Goal: Task Accomplishment & Management: Complete application form

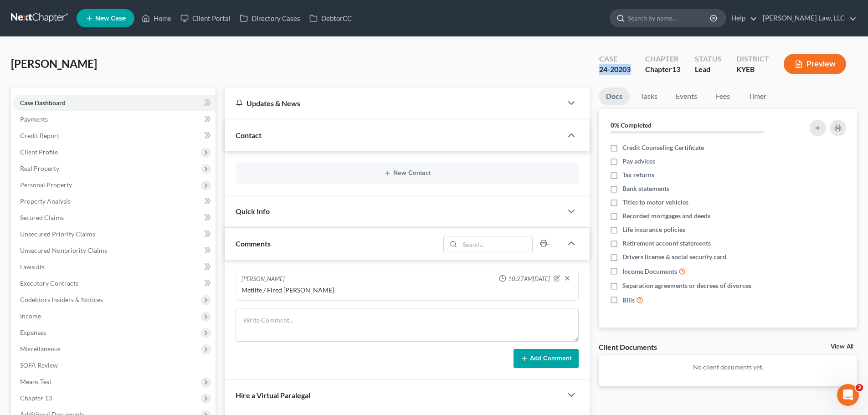
click at [683, 19] on input "search" at bounding box center [669, 18] width 83 height 17
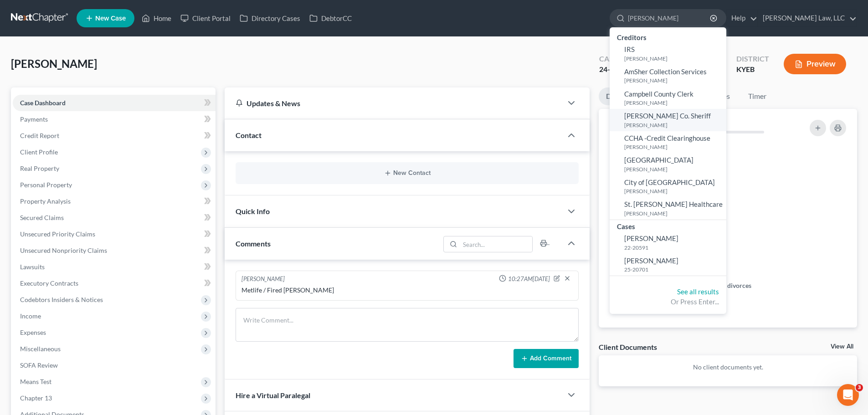
type input "lehman"
click at [31, 16] on link at bounding box center [40, 18] width 58 height 16
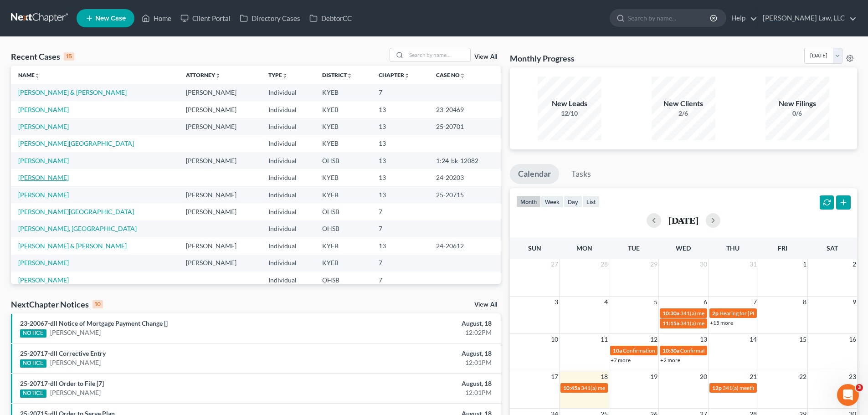
click at [57, 178] on link "[PERSON_NAME]" at bounding box center [43, 178] width 51 height 8
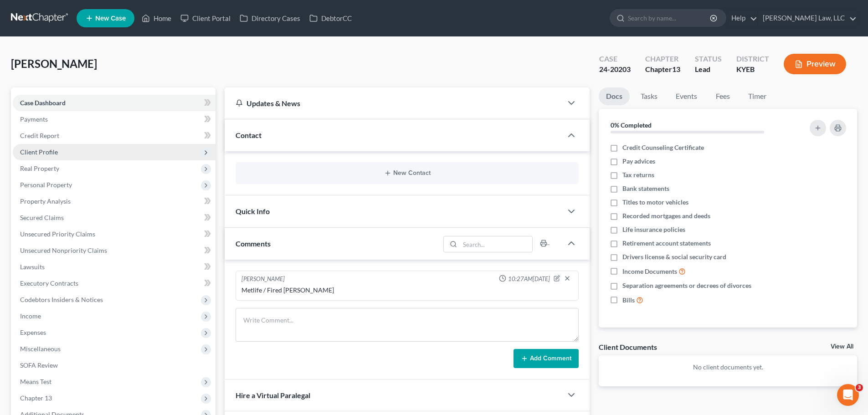
click at [34, 154] on span "Client Profile" at bounding box center [39, 152] width 38 height 8
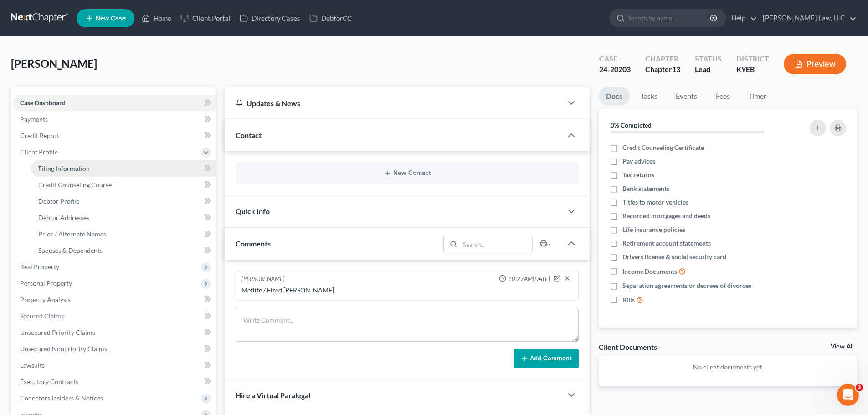
click at [42, 164] on link "Filing Information" at bounding box center [123, 168] width 184 height 16
select select "1"
select select "0"
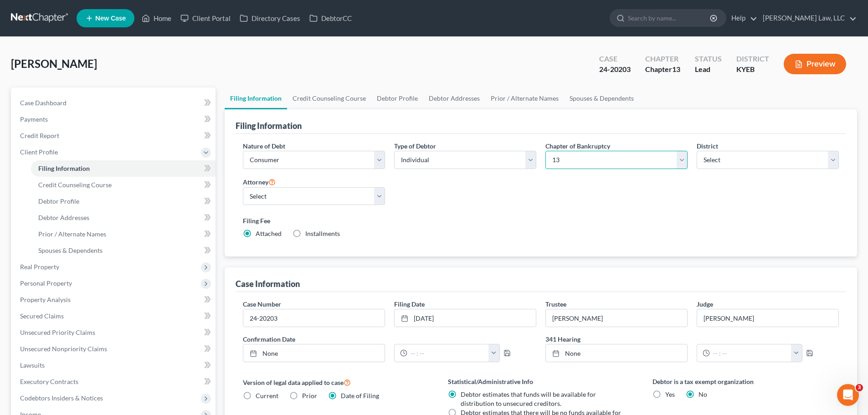
click at [593, 156] on select "Select 7 11 12 13" at bounding box center [616, 160] width 142 height 18
select select "0"
click at [545, 151] on select "Select 7 11 12 13" at bounding box center [616, 160] width 142 height 18
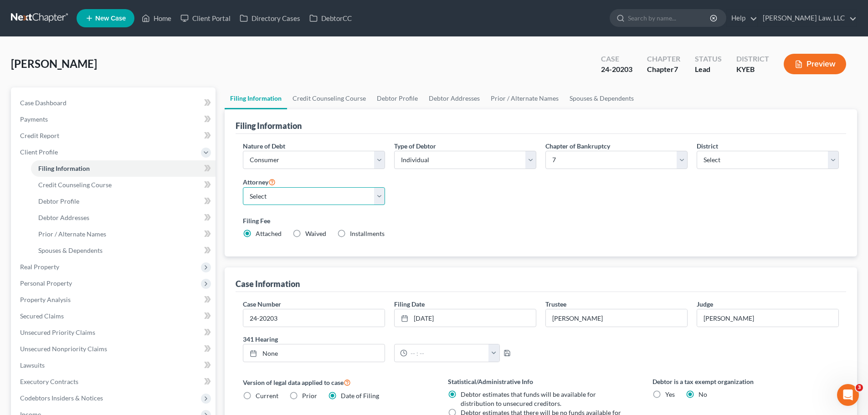
click at [343, 189] on select "Select [PERSON_NAME] - KYEB [PERSON_NAME] - OHSB [PERSON_NAME] - KYEB [PERSON_N…" at bounding box center [314, 196] width 142 height 18
select select "0"
click at [243, 187] on select "Select [PERSON_NAME] - KYEB [PERSON_NAME] - OHSB [PERSON_NAME] - KYEB [PERSON_N…" at bounding box center [314, 196] width 142 height 18
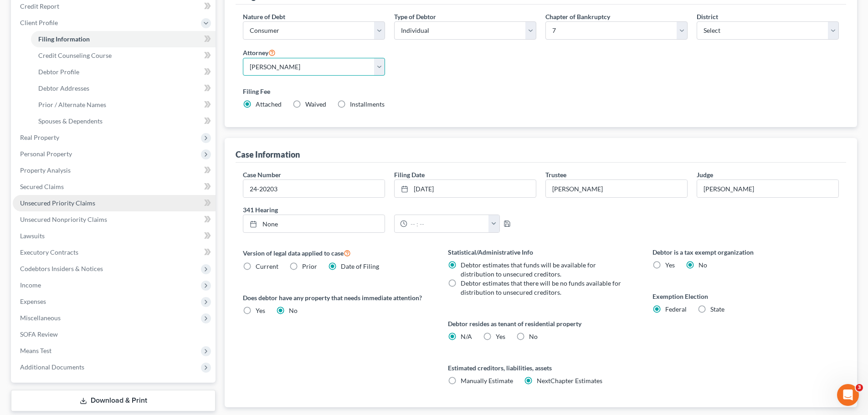
scroll to position [185, 0]
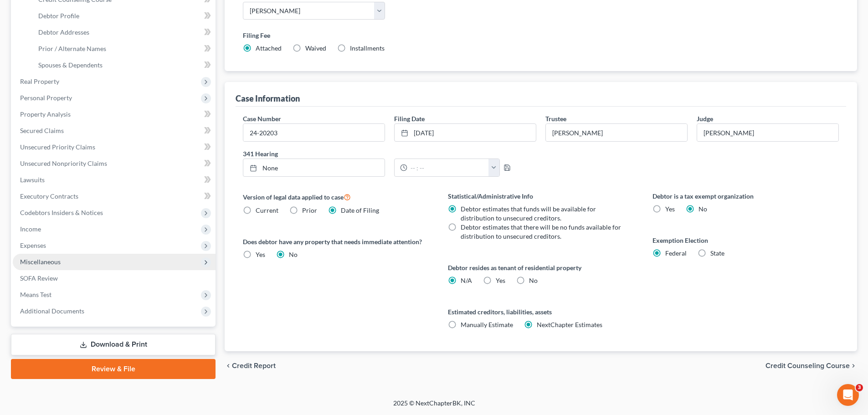
click at [38, 260] on span "Miscellaneous" at bounding box center [40, 262] width 41 height 8
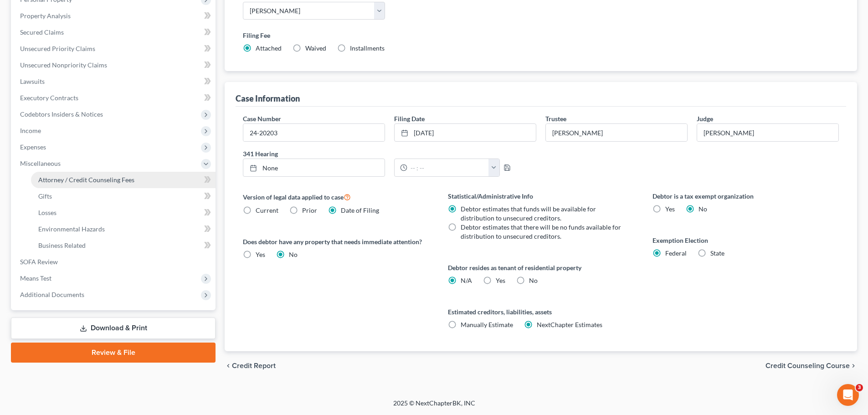
click at [71, 183] on span "Attorney / Credit Counseling Fees" at bounding box center [86, 180] width 96 height 8
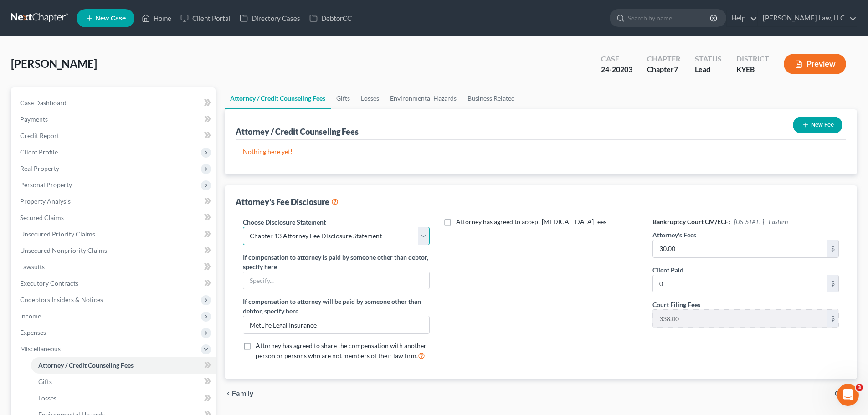
click at [270, 238] on select "Select Chapter 7 Payment Plan Fee Disclosure Conversion Chapter 7 Attorney Fee …" at bounding box center [336, 236] width 186 height 18
select select "1"
click at [243, 227] on select "Select Chapter 7 Payment Plan Fee Disclosure Conversion Chapter 7 Attorney Fee …" at bounding box center [336, 236] width 186 height 18
click at [704, 249] on input "30.00" at bounding box center [740, 248] width 174 height 17
type input "900.00"
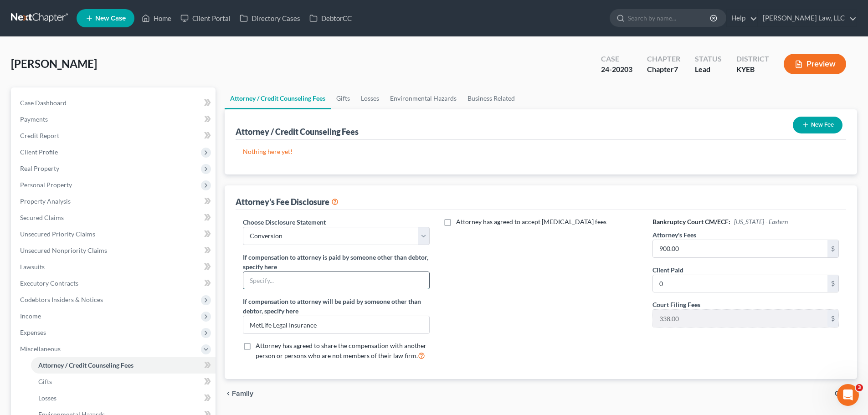
click at [297, 282] on input "text" at bounding box center [335, 280] width 185 height 17
type input "9"
click at [391, 281] on input "Metlife Legal Insurance - covered full cost of conversion. Debtor paid fee of $…" at bounding box center [335, 280] width 185 height 17
type input "Metlife Legal Insurance - covered full cost of conversion. Debtor paid court fe…"
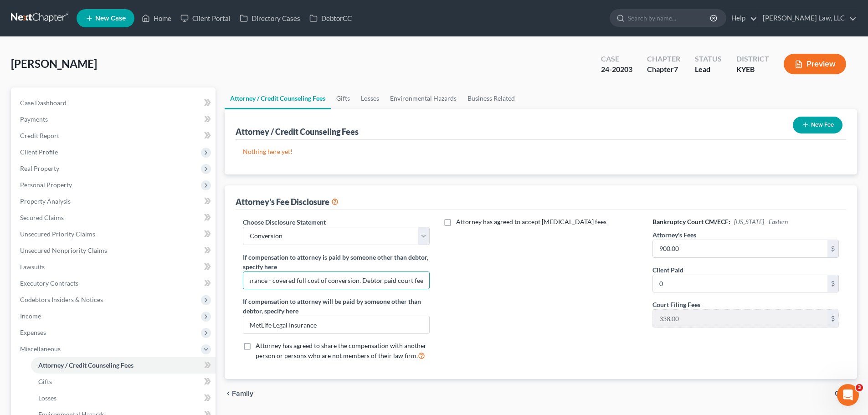
scroll to position [0, 0]
click at [503, 301] on div "Attorney has agreed to accept [MEDICAL_DATA] fees" at bounding box center [541, 292] width 205 height 151
click at [514, 268] on div "Attorney has agreed to accept [MEDICAL_DATA] fees" at bounding box center [541, 292] width 205 height 151
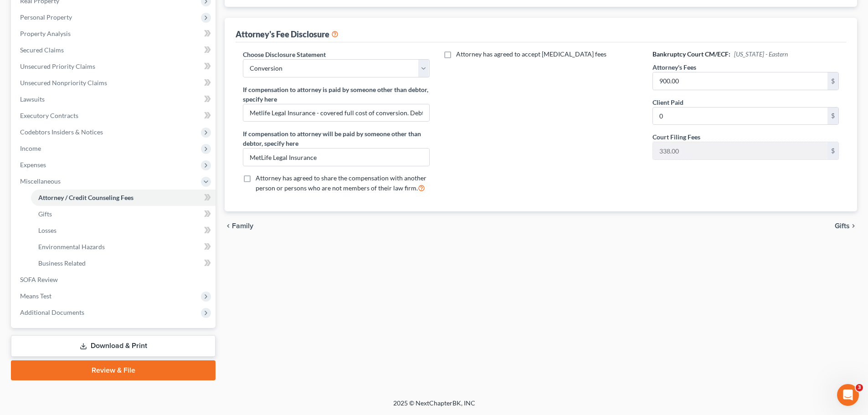
click at [80, 342] on link "Download & Print" at bounding box center [113, 345] width 205 height 21
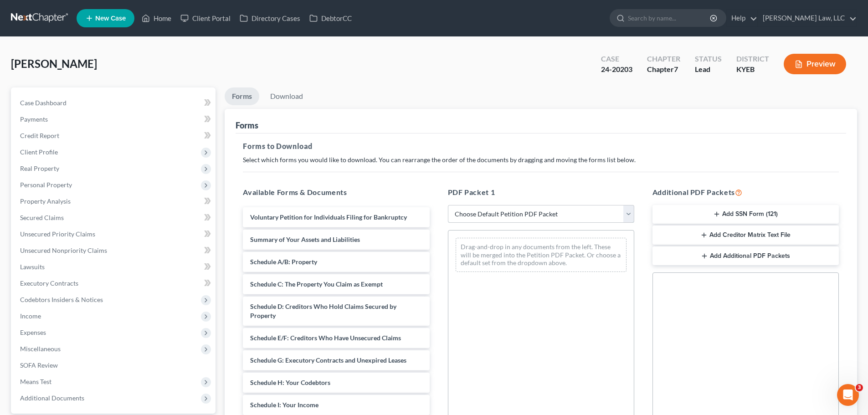
drag, startPoint x: 491, startPoint y: 210, endPoint x: 490, endPoint y: 217, distance: 6.4
click at [491, 210] on select "Choose Default Petition PDF Packet Complete Bankruptcy Petition (all forms and …" at bounding box center [541, 214] width 186 height 18
select select "2"
click at [448, 205] on select "Choose Default Petition PDF Packet Complete Bankruptcy Petition (all forms and …" at bounding box center [541, 214] width 186 height 18
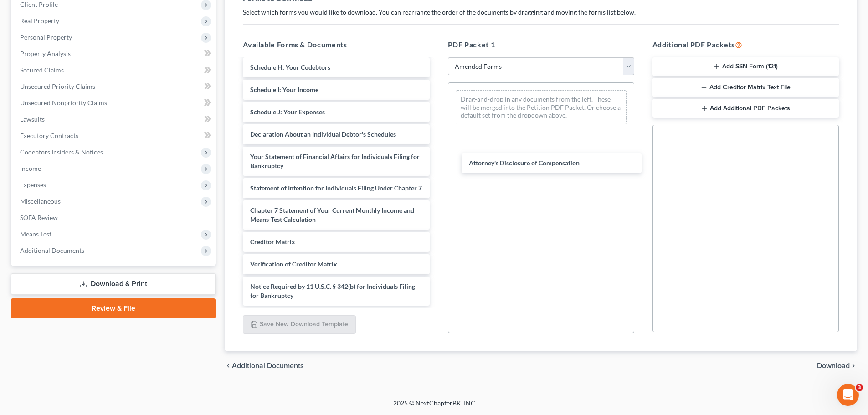
scroll to position [177, 0]
drag, startPoint x: 283, startPoint y: 297, endPoint x: 498, endPoint y: 147, distance: 262.4
click at [436, 147] on div "Attorney's Disclosure of Compensation Voluntary Petition for Individuals Filing…" at bounding box center [335, 99] width 201 height 414
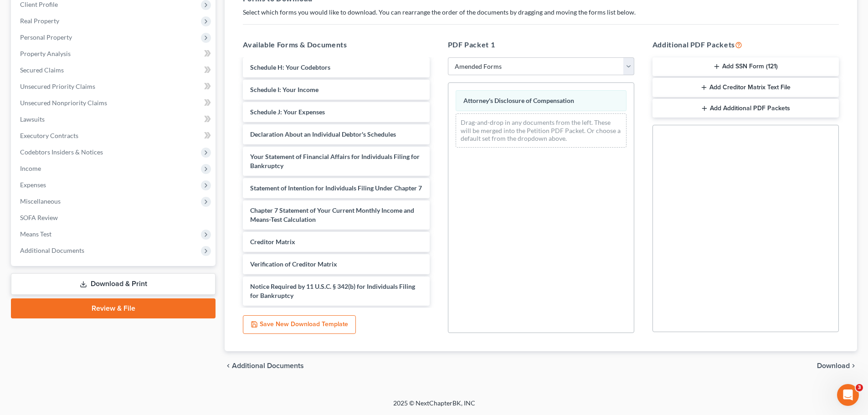
click at [833, 363] on span "Download" at bounding box center [833, 365] width 33 height 7
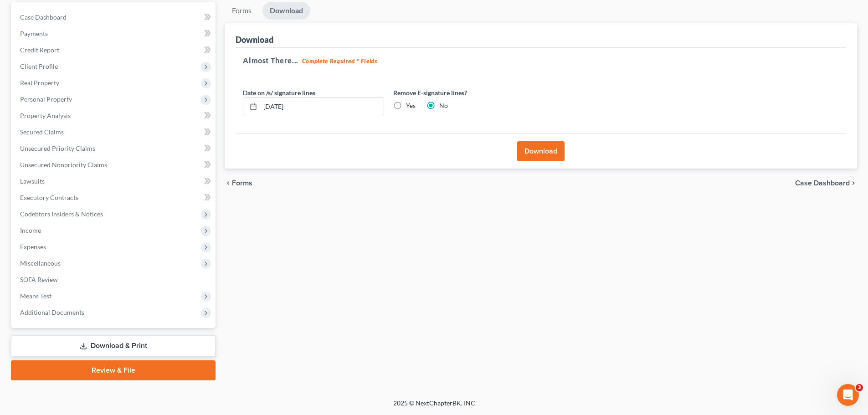
scroll to position [86, 0]
click at [537, 154] on button "Download" at bounding box center [540, 151] width 47 height 20
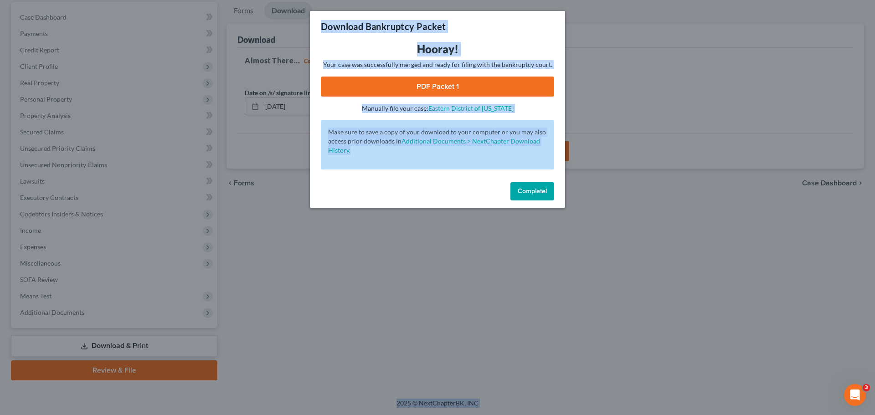
drag, startPoint x: 913, startPoint y: 247, endPoint x: 917, endPoint y: 240, distance: 9.0
click at [867, 240] on html "Home New Case Client Portal Directory Cases DebtorCC [PERSON_NAME] Law, LLC [PE…" at bounding box center [437, 164] width 875 height 501
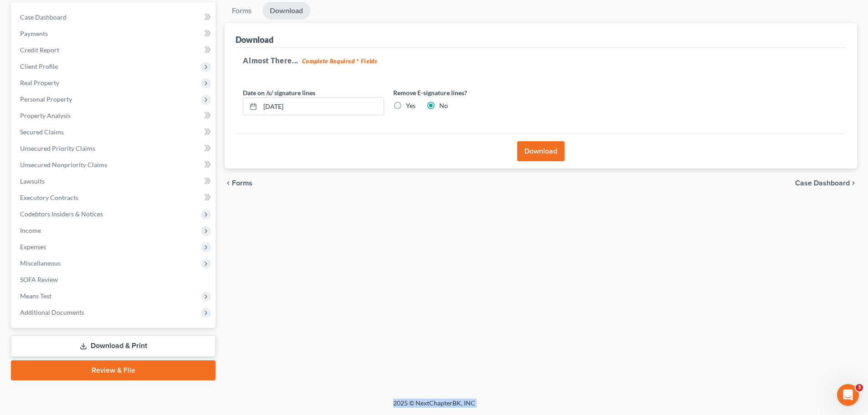
click at [532, 148] on button "Download" at bounding box center [540, 151] width 47 height 20
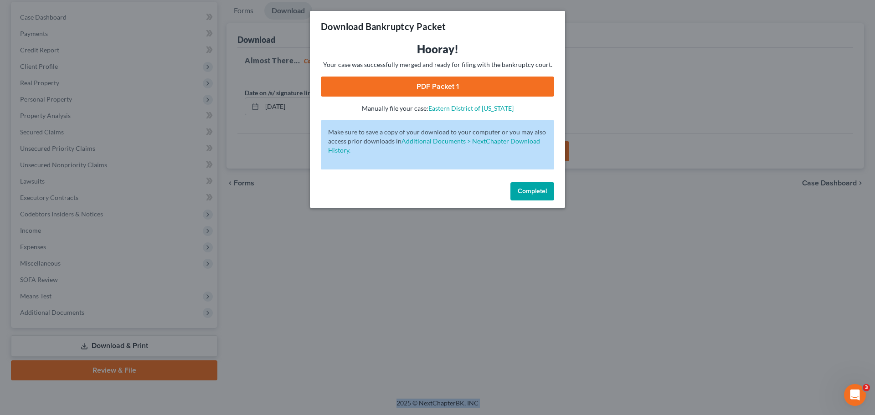
click at [425, 79] on link "PDF Packet 1" at bounding box center [437, 87] width 233 height 20
click at [517, 195] on button "Complete!" at bounding box center [532, 191] width 44 height 18
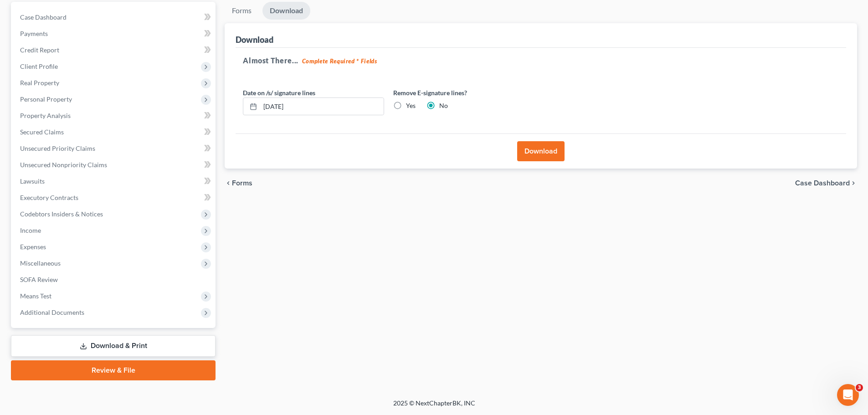
click at [393, 390] on div "[PERSON_NAME] Upgraded Case 24-20203 Chapter Chapter 7 Status Lead District KYE…" at bounding box center [434, 174] width 868 height 447
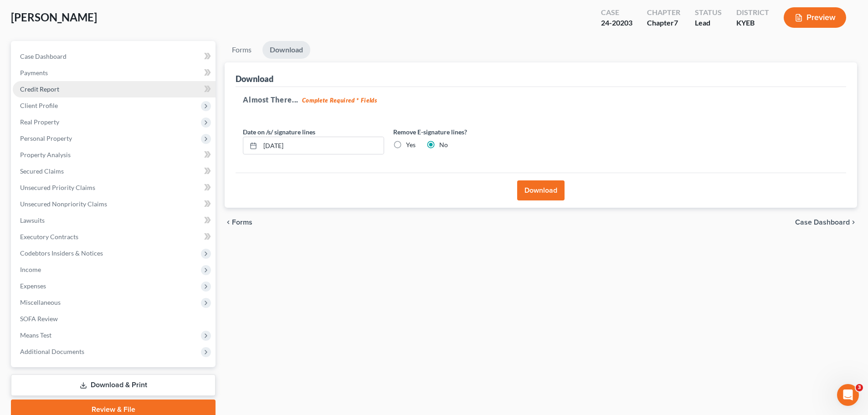
scroll to position [0, 0]
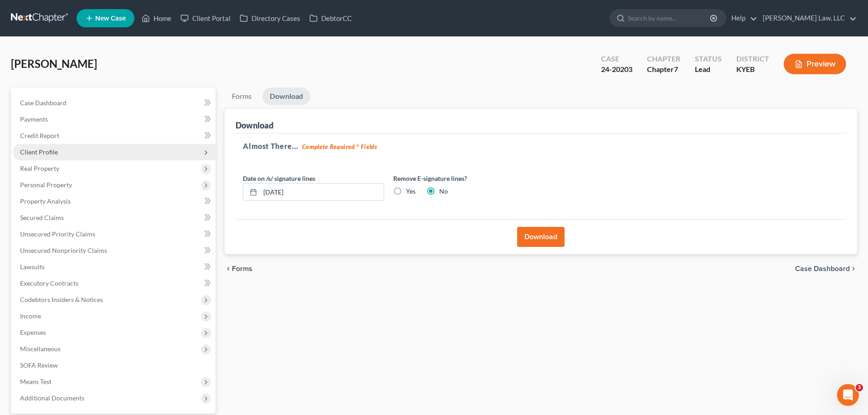
click at [38, 156] on span "Client Profile" at bounding box center [114, 152] width 203 height 16
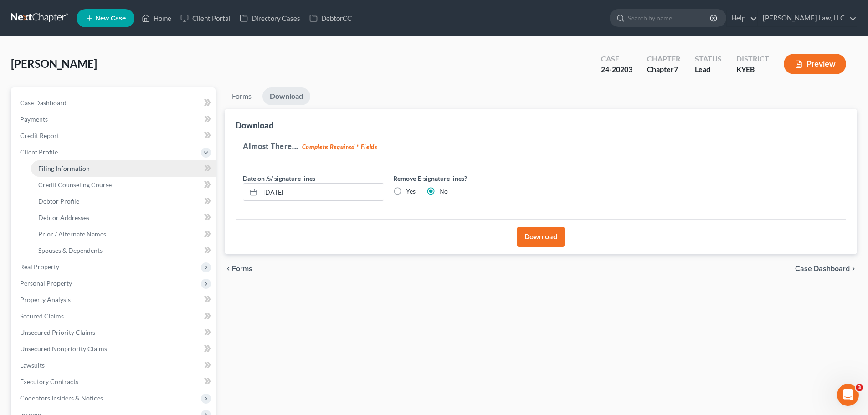
click at [50, 171] on span "Filing Information" at bounding box center [63, 168] width 51 height 8
select select "1"
select select "0"
select select "32"
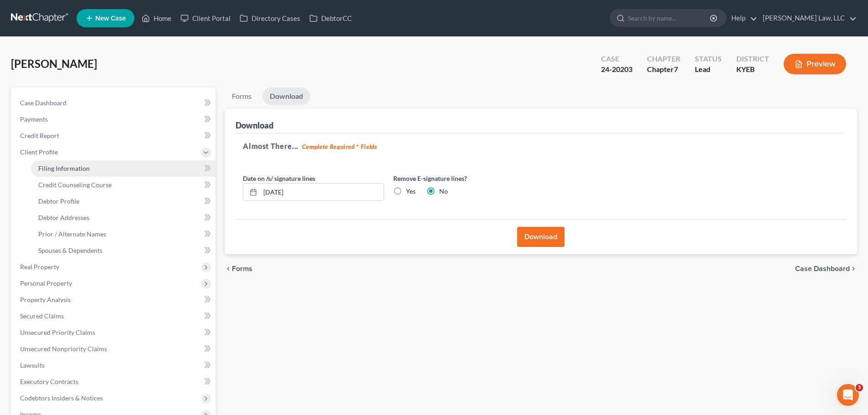
select select "0"
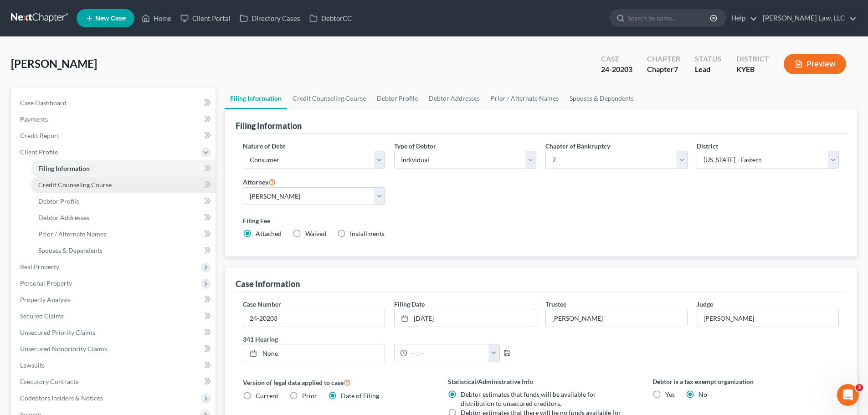
click at [57, 184] on span "Credit Counseling Course" at bounding box center [74, 185] width 73 height 8
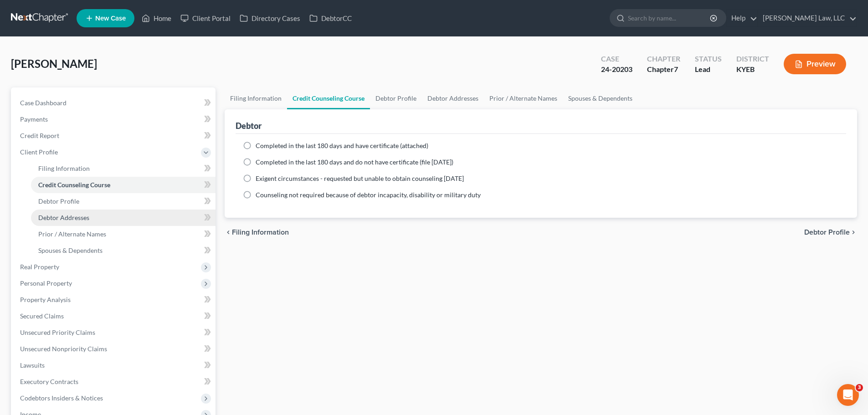
click at [62, 217] on span "Debtor Addresses" at bounding box center [63, 218] width 51 height 8
select select "0"
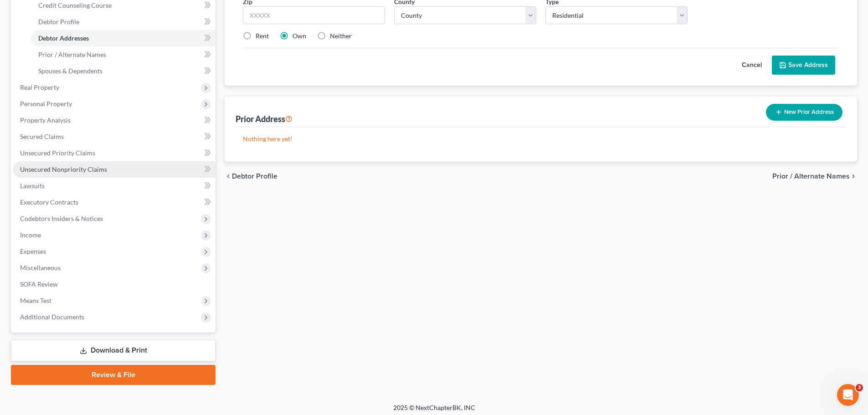
scroll to position [184, 0]
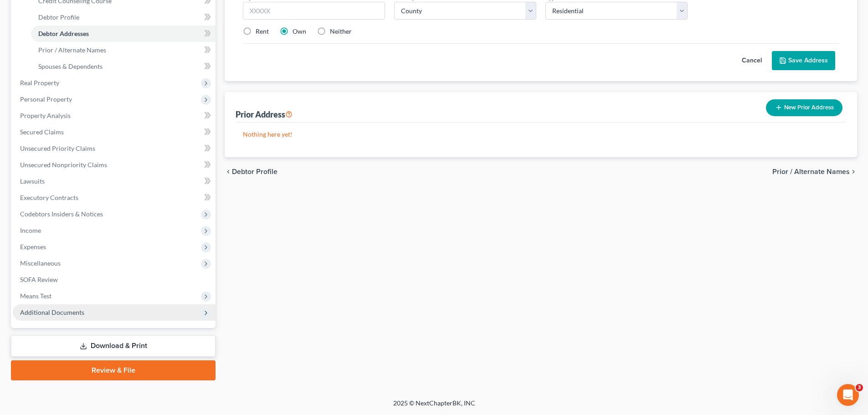
click at [42, 317] on span "Additional Documents" at bounding box center [114, 312] width 203 height 16
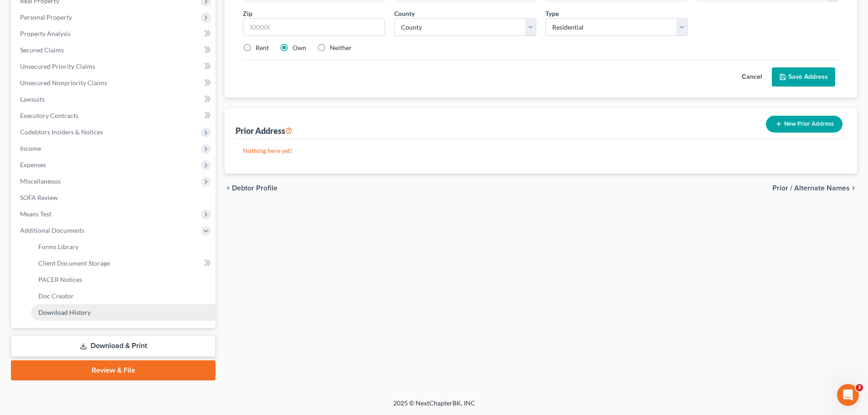
scroll to position [168, 0]
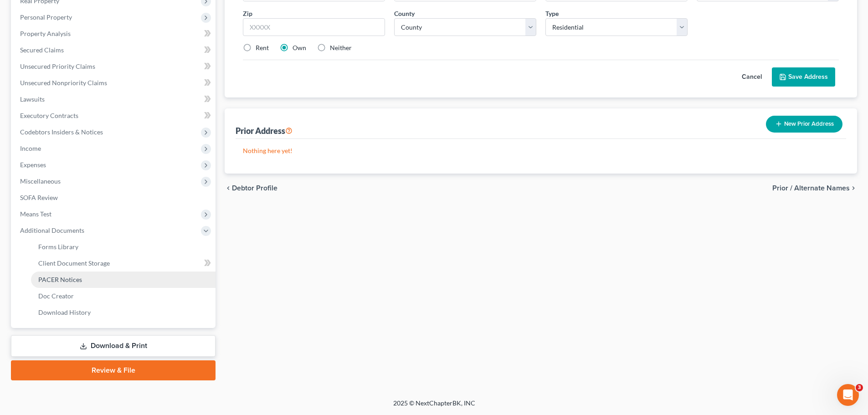
click at [65, 282] on span "PACER Notices" at bounding box center [60, 280] width 44 height 8
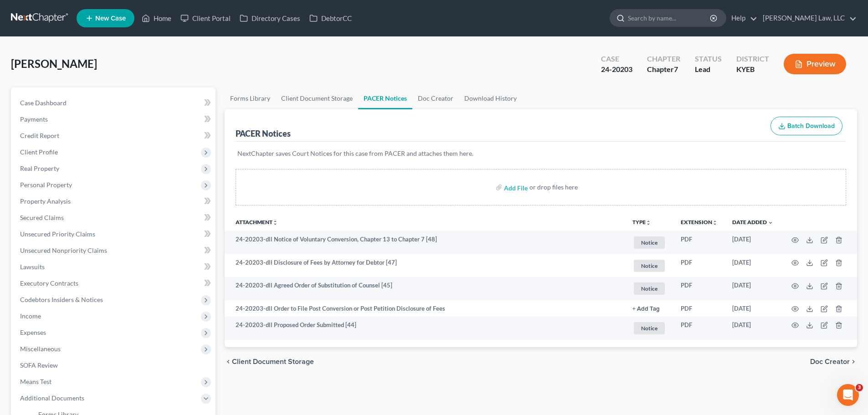
click at [674, 20] on input "search" at bounding box center [669, 18] width 83 height 17
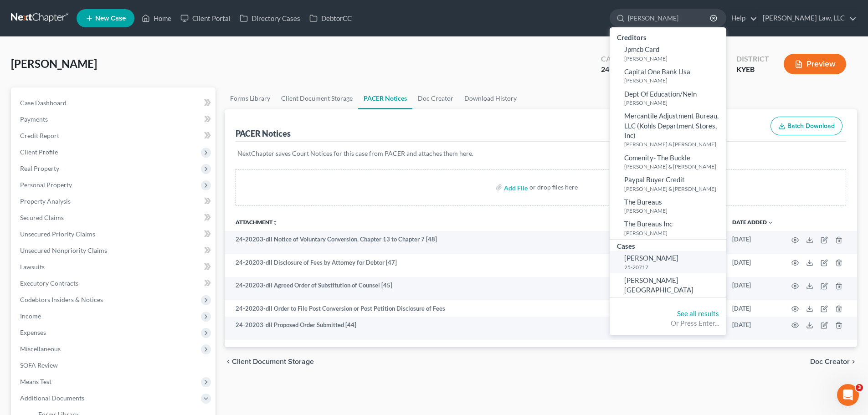
type input "[PERSON_NAME]"
click at [645, 262] on span "[PERSON_NAME]" at bounding box center [651, 258] width 54 height 8
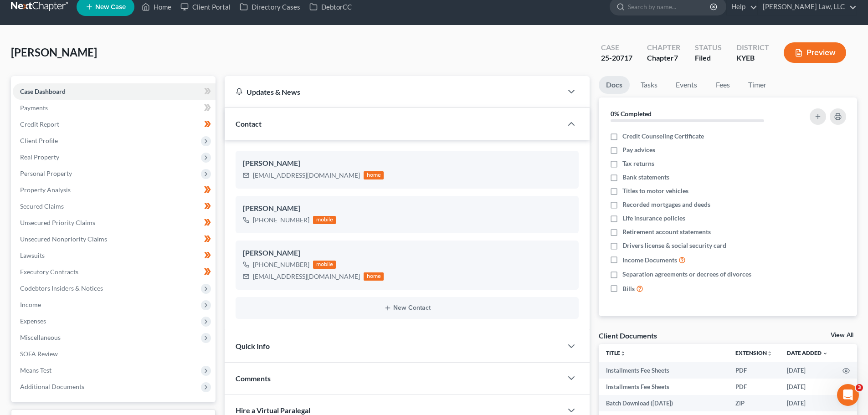
scroll to position [137, 0]
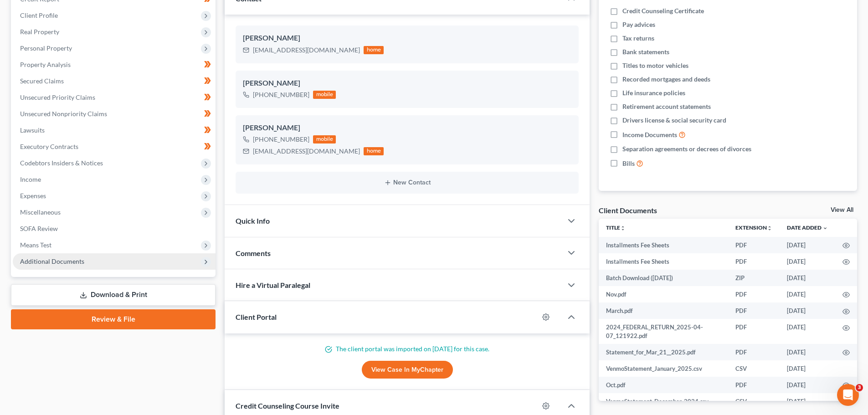
click at [50, 260] on span "Additional Documents" at bounding box center [52, 261] width 64 height 8
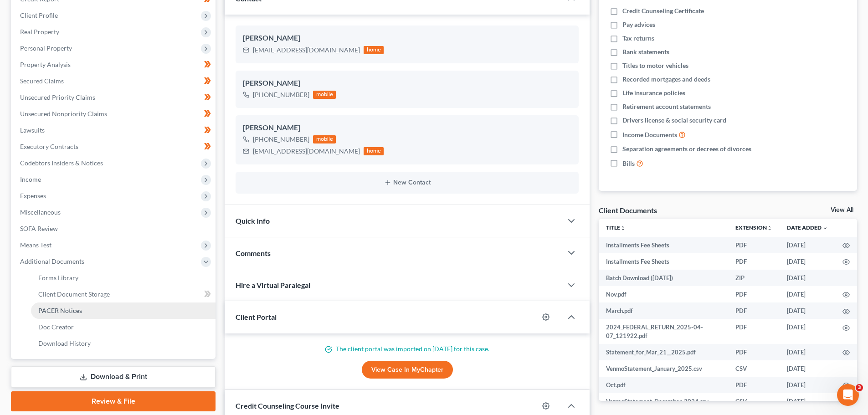
click at [57, 311] on span "PACER Notices" at bounding box center [60, 311] width 44 height 8
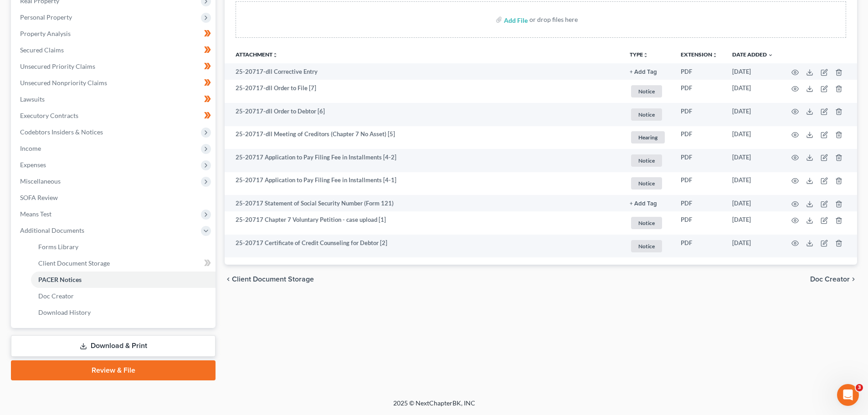
drag, startPoint x: 94, startPoint y: 369, endPoint x: 100, endPoint y: 366, distance: 6.7
click at [94, 369] on link "Review & File" at bounding box center [113, 370] width 205 height 20
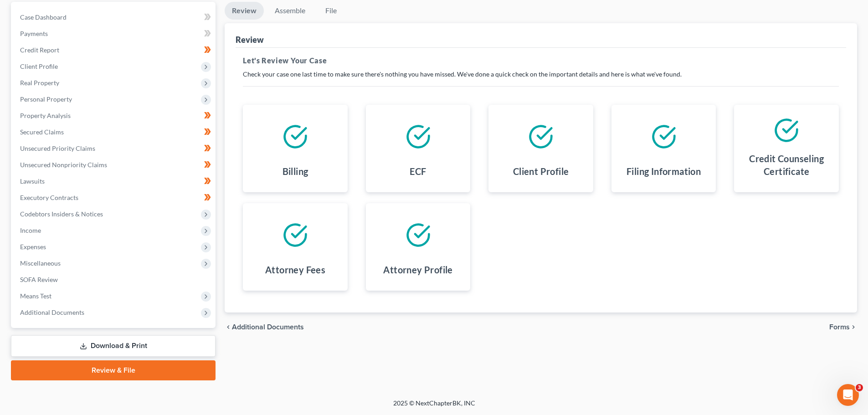
click at [102, 347] on link "Download & Print" at bounding box center [113, 345] width 205 height 21
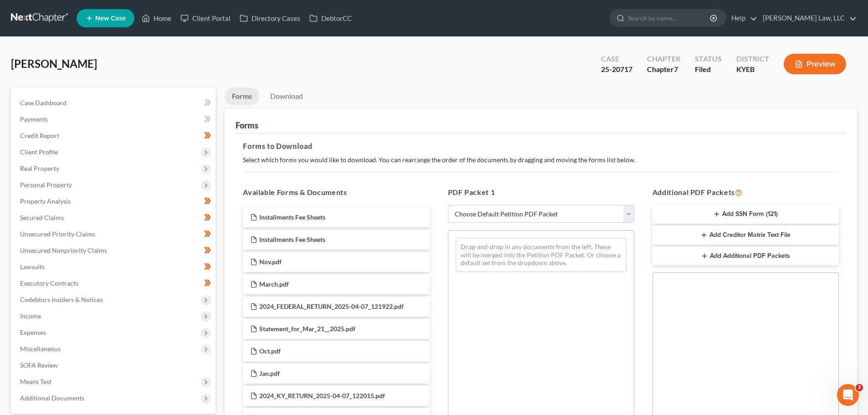
click at [518, 213] on select "Choose Default Petition PDF Packet Complete Bankruptcy Petition (all forms and …" at bounding box center [541, 214] width 186 height 18
select select "0"
click at [448, 205] on select "Choose Default Petition PDF Packet Complete Bankruptcy Petition (all forms and …" at bounding box center [541, 214] width 186 height 18
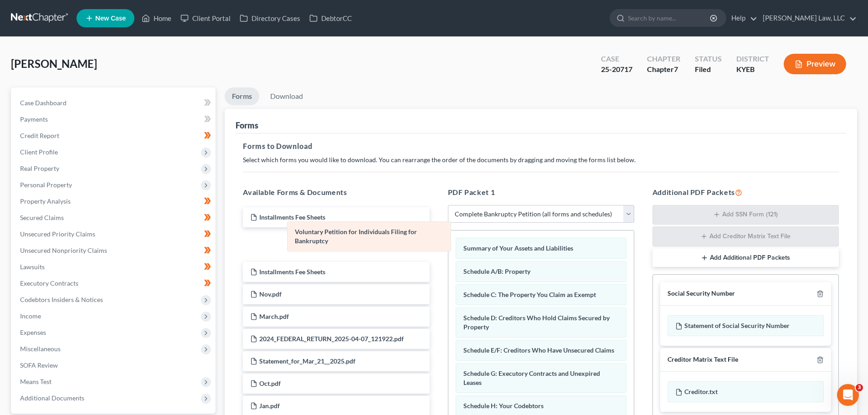
drag, startPoint x: 486, startPoint y: 249, endPoint x: 283, endPoint y: 230, distance: 204.0
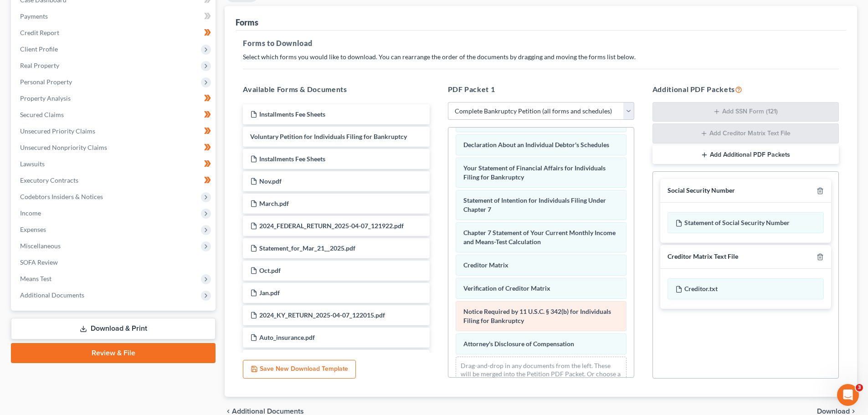
scroll to position [137, 0]
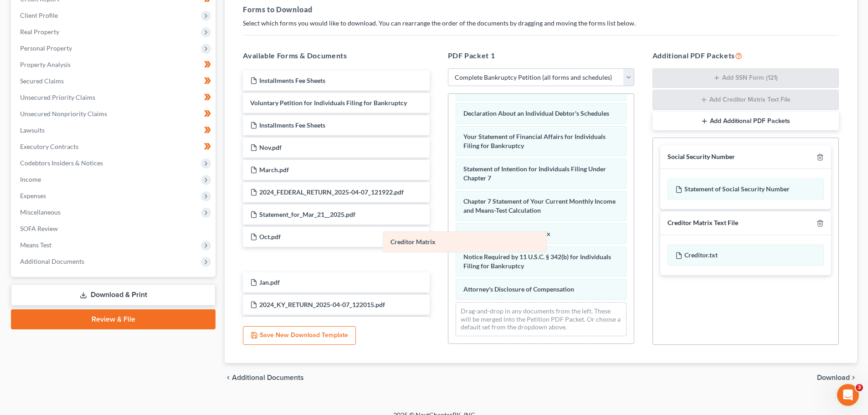
drag, startPoint x: 490, startPoint y: 239, endPoint x: 345, endPoint y: 240, distance: 144.9
click at [448, 238] on div "Creditor Matrix Summary of Your Assets and Liabilities Schedule A/B: Property S…" at bounding box center [540, 105] width 185 height 475
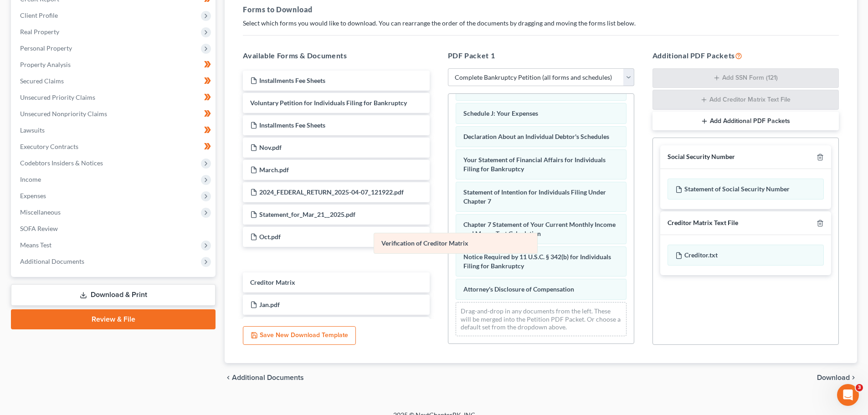
scroll to position [211, 0]
drag, startPoint x: 491, startPoint y: 243, endPoint x: 338, endPoint y: 246, distance: 152.2
click at [448, 246] on div "Verification of Creditor Matrix Summary of Your Assets and Liabilities Schedule…" at bounding box center [540, 118] width 185 height 452
click at [820, 155] on polyline "button" at bounding box center [819, 155] width 5 height 0
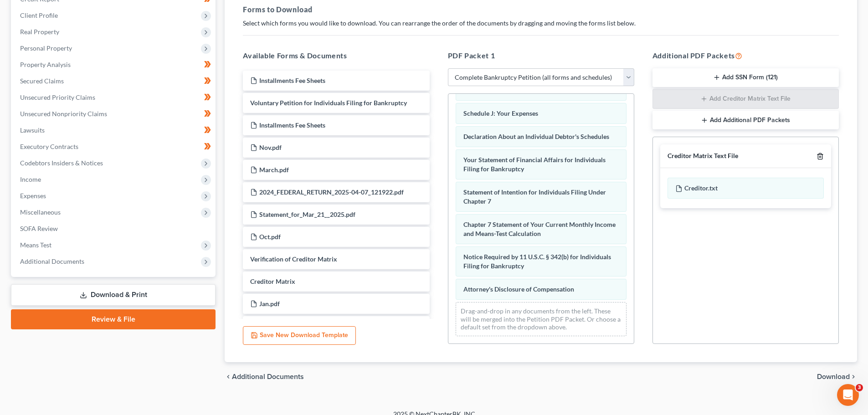
click at [819, 158] on icon "button" at bounding box center [819, 156] width 7 height 7
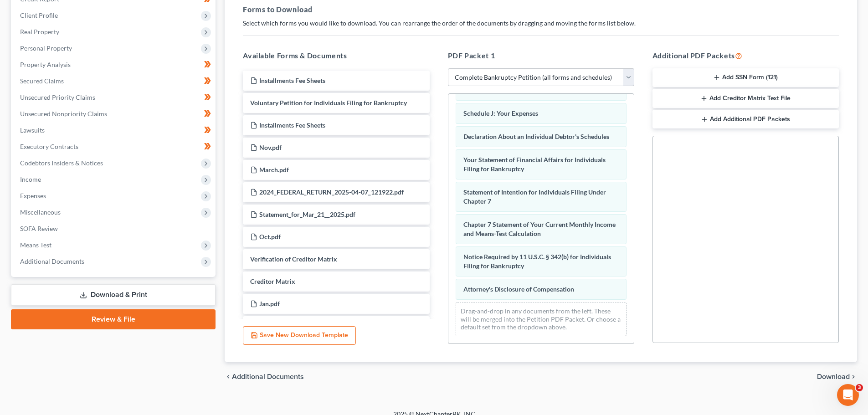
click at [824, 374] on span "Download" at bounding box center [833, 376] width 33 height 7
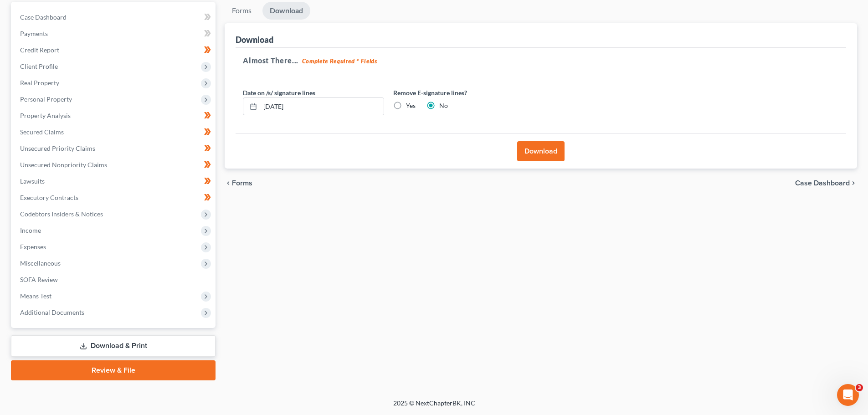
click at [532, 159] on button "Download" at bounding box center [540, 151] width 47 height 20
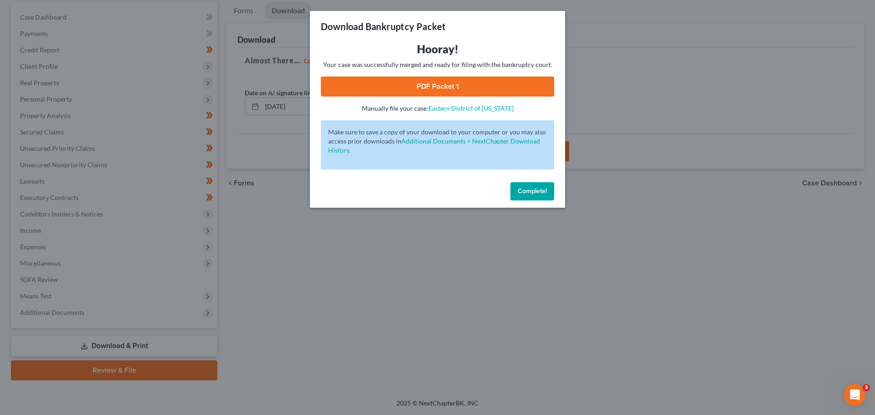
click at [466, 87] on link "PDF Packet 1" at bounding box center [437, 87] width 233 height 20
click at [525, 197] on button "Complete!" at bounding box center [532, 191] width 44 height 18
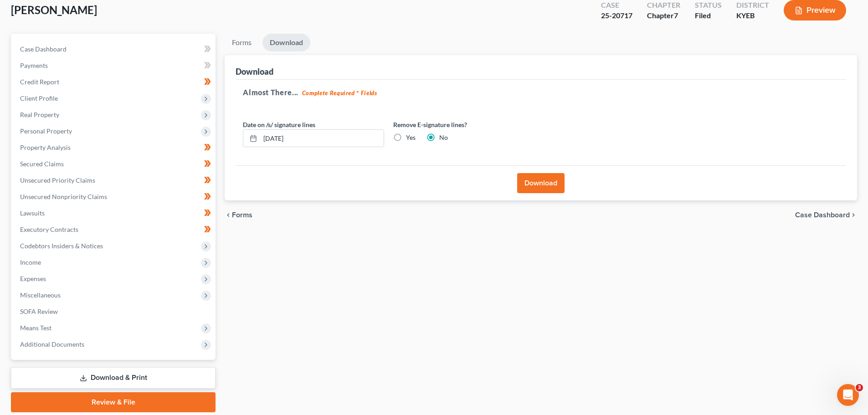
scroll to position [0, 0]
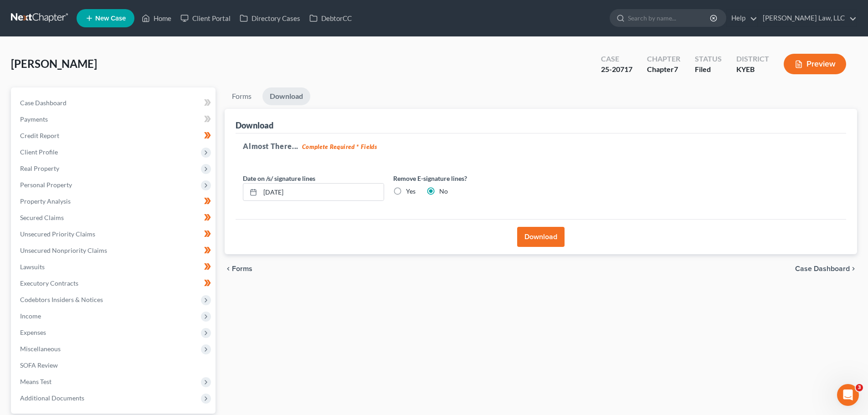
click at [110, 16] on span "New Case" at bounding box center [110, 18] width 31 height 7
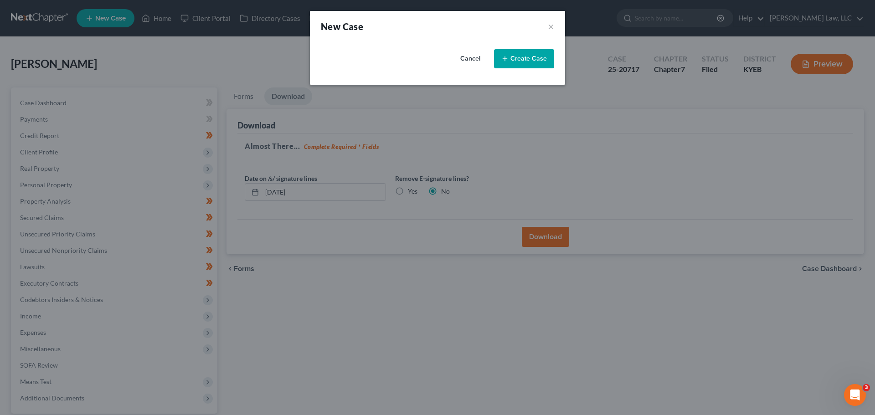
select select "32"
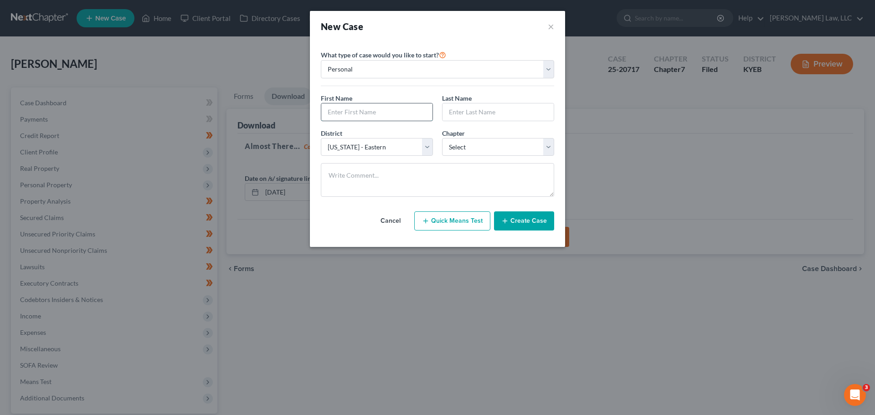
click at [365, 116] on input "text" at bounding box center [376, 111] width 111 height 17
type input "[GEOGRAPHIC_DATA]"
type input "[PERSON_NAME]"
select select "0"
click at [374, 169] on textarea at bounding box center [437, 180] width 233 height 34
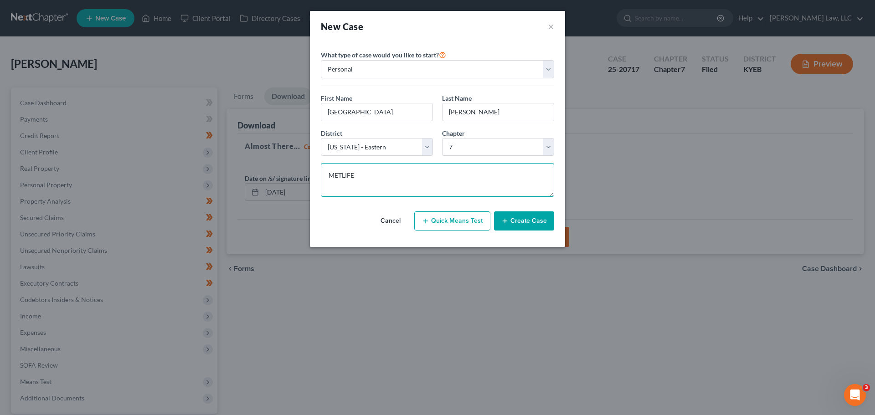
type textarea "METLIFE"
click at [520, 220] on button "Create Case" at bounding box center [524, 220] width 60 height 19
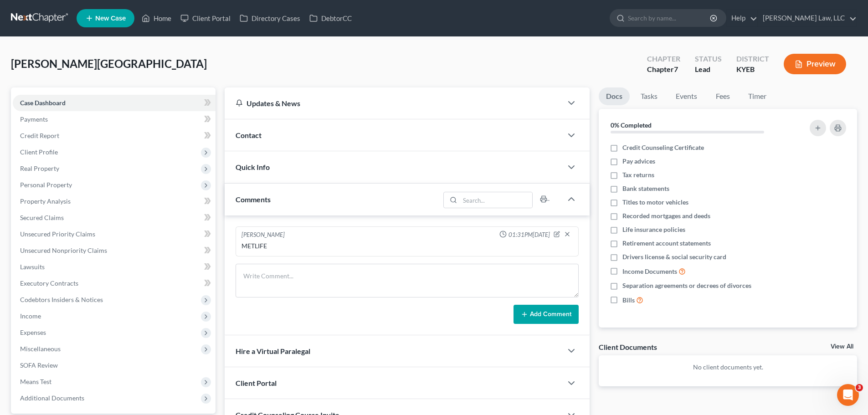
click at [265, 140] on div "Contact" at bounding box center [394, 134] width 338 height 31
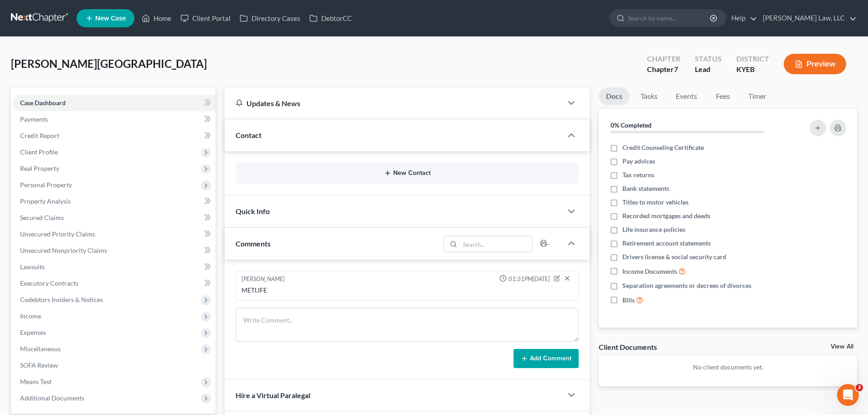
click at [398, 171] on button "New Contact" at bounding box center [407, 172] width 328 height 7
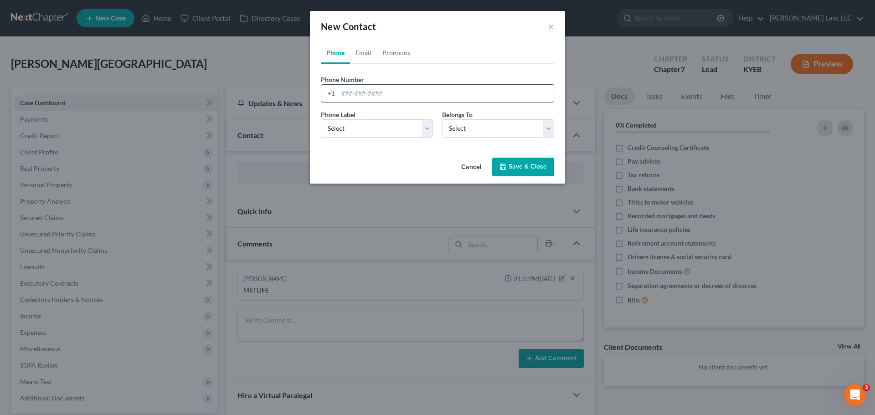
click at [356, 97] on input "tel" at bounding box center [445, 93] width 215 height 17
paste input "3q4ea8553"
type input "3q4ea8553"
drag, startPoint x: 396, startPoint y: 91, endPoint x: 298, endPoint y: 91, distance: 97.9
click at [300, 91] on div "New Contact × Phone Email Pronouns Phone Number * +1 3q4ea8553 Ext. Phone Label…" at bounding box center [437, 207] width 875 height 415
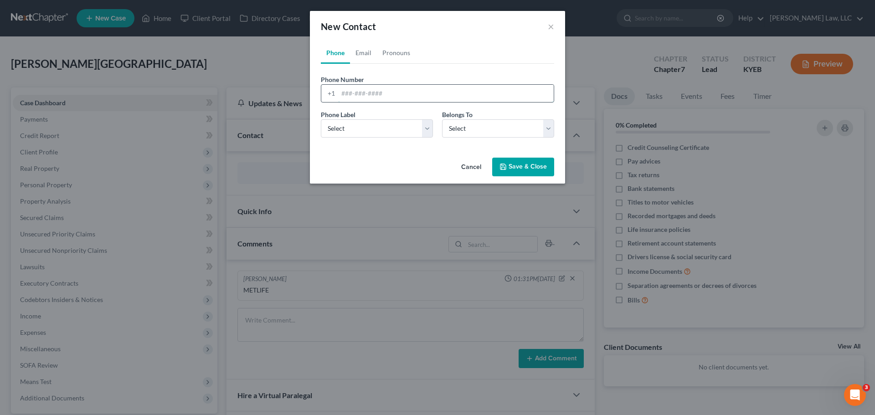
click at [358, 91] on input "tel" at bounding box center [445, 93] width 215 height 17
paste input "[PHONE_NUMBER]"
type input "[PHONE_NUMBER]"
click at [375, 136] on select "Select Mobile Home Work Other" at bounding box center [377, 128] width 112 height 18
select select "0"
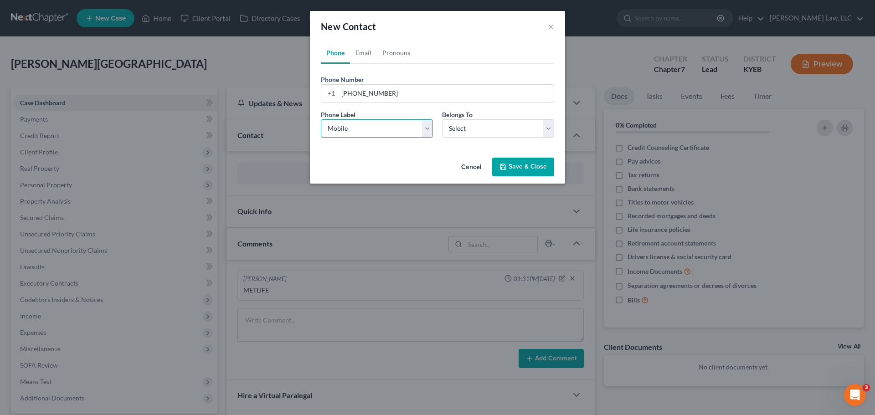
click at [321, 119] on select "Select Mobile Home Work Other" at bounding box center [377, 128] width 112 height 18
drag, startPoint x: 500, startPoint y: 125, endPoint x: 497, endPoint y: 132, distance: 7.6
click at [500, 125] on select "Select Client Other" at bounding box center [498, 128] width 112 height 18
select select "0"
click at [442, 119] on select "Select Client Other" at bounding box center [498, 128] width 112 height 18
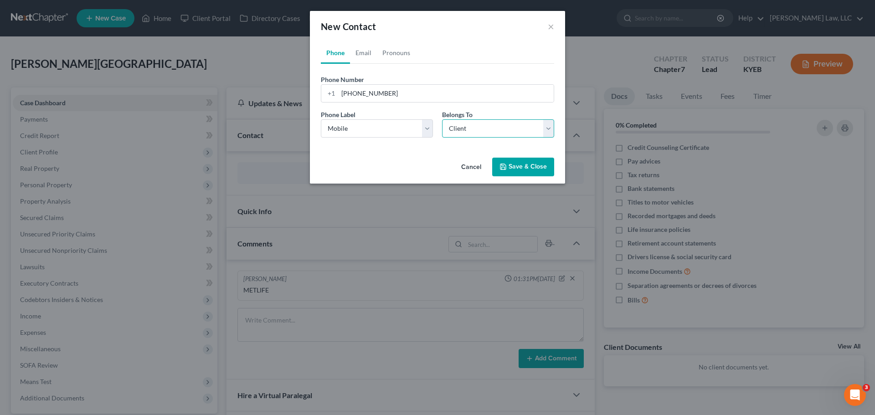
select select "0"
click at [363, 56] on link "Email" at bounding box center [363, 53] width 27 height 22
click at [354, 93] on input "email" at bounding box center [445, 93] width 215 height 17
paste input "[EMAIL_ADDRESS][PERSON_NAME][DOMAIN_NAME]"
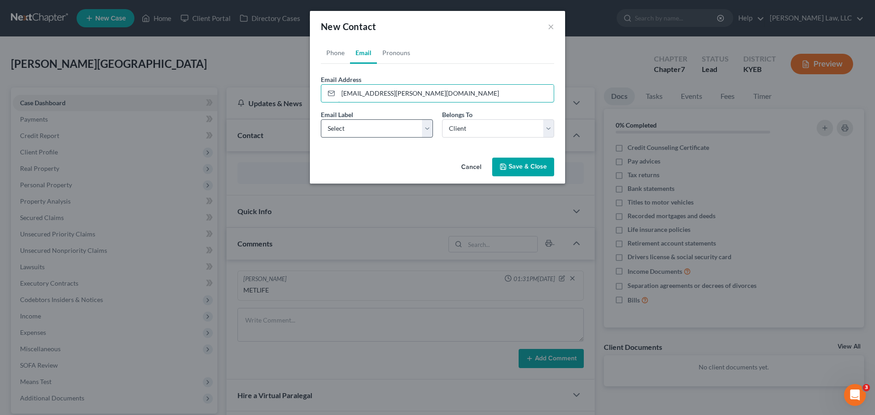
type input "[EMAIL_ADDRESS][PERSON_NAME][DOMAIN_NAME]"
drag, startPoint x: 360, startPoint y: 131, endPoint x: 358, endPoint y: 137, distance: 6.2
click at [360, 131] on select "Select Home Work Other" at bounding box center [377, 128] width 112 height 18
select select "0"
click at [321, 119] on select "Select Home Work Other" at bounding box center [377, 128] width 112 height 18
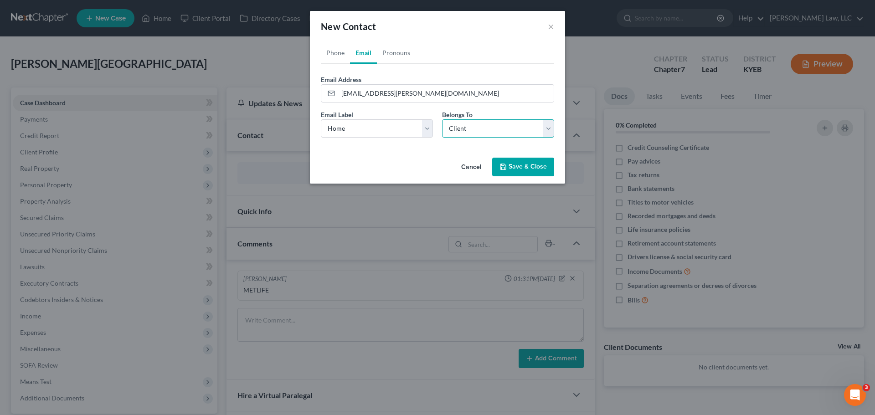
click at [470, 131] on select "Select Client Other" at bounding box center [498, 128] width 112 height 18
click at [442, 119] on select "Select Client Other" at bounding box center [498, 128] width 112 height 18
click at [386, 153] on div "Phone Email Pronouns Phone Number * [PHONE_NUMBER] Ext. Phone Label * Select Mo…" at bounding box center [437, 98] width 255 height 112
drag, startPoint x: 534, startPoint y: 171, endPoint x: 529, endPoint y: 172, distance: 5.1
click at [534, 171] on button "Save & Close" at bounding box center [523, 167] width 62 height 19
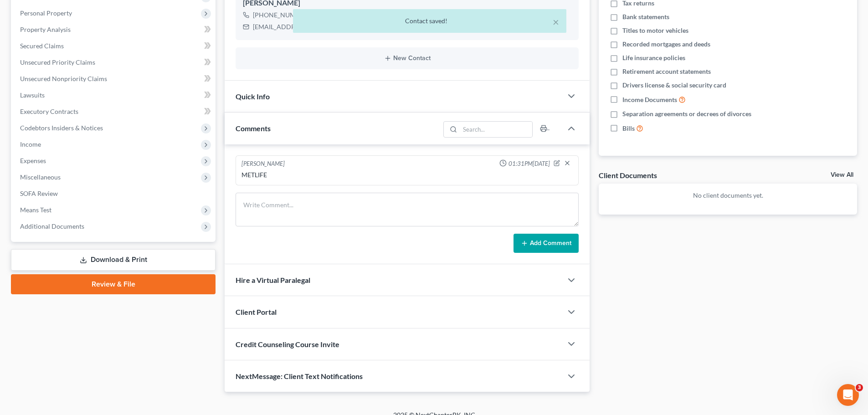
scroll to position [184, 0]
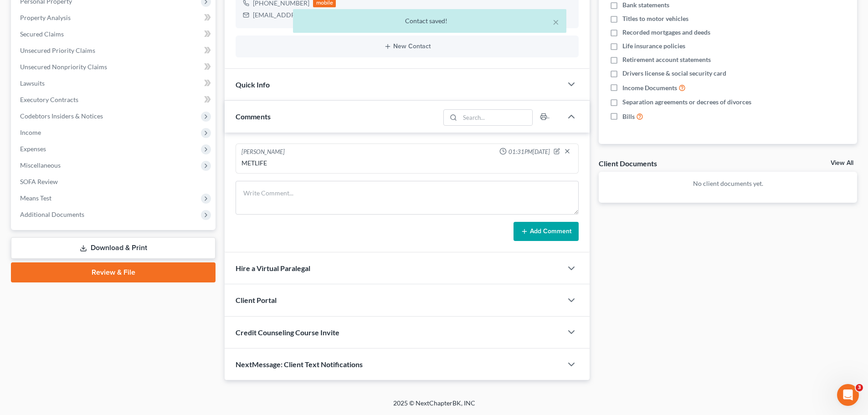
click at [268, 305] on div "Client Portal" at bounding box center [394, 299] width 338 height 31
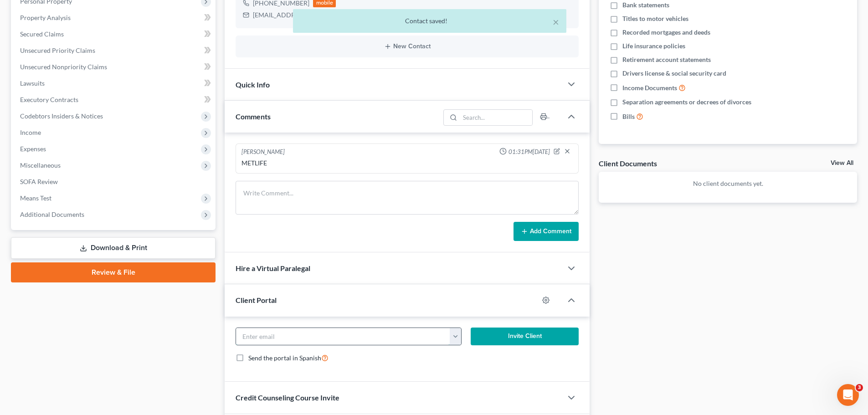
click at [273, 333] on input "email" at bounding box center [343, 336] width 214 height 17
paste input "[EMAIL_ADDRESS][PERSON_NAME][DOMAIN_NAME]"
type input "[EMAIL_ADDRESS][PERSON_NAME][DOMAIN_NAME]"
click at [481, 339] on button "Invite Client" at bounding box center [525, 337] width 108 height 18
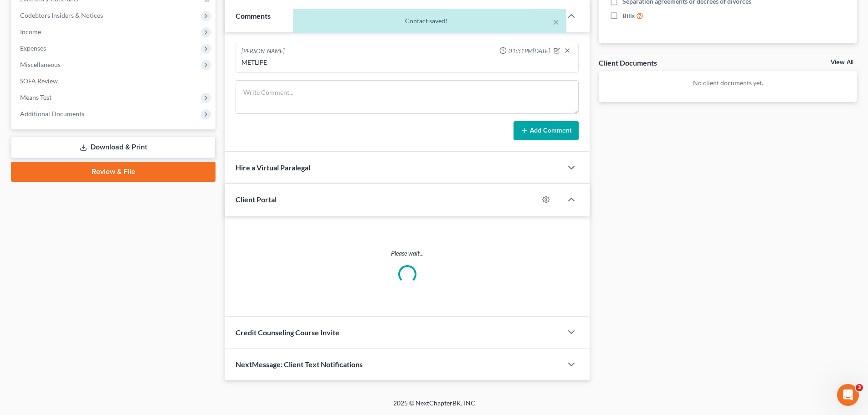
click at [303, 332] on span "Credit Counseling Course Invite" at bounding box center [287, 332] width 104 height 9
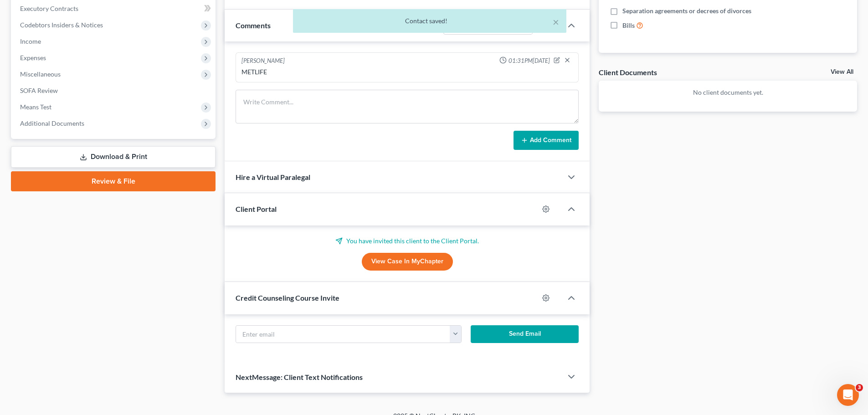
scroll to position [284, 0]
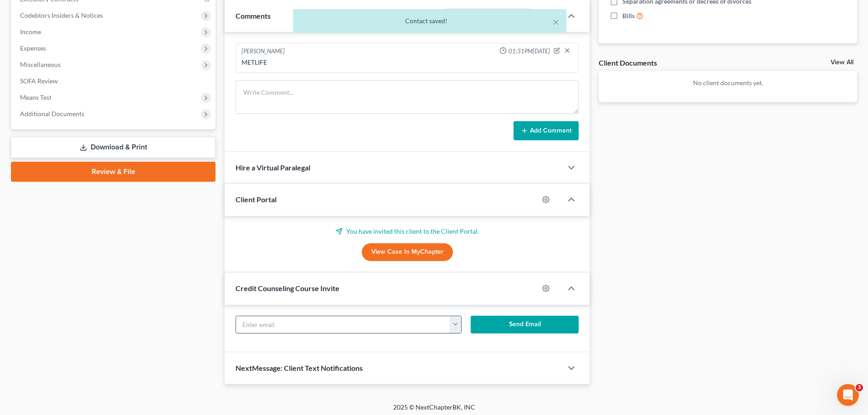
click at [288, 322] on input "text" at bounding box center [343, 324] width 214 height 17
paste input "[EMAIL_ADDRESS][PERSON_NAME][DOMAIN_NAME]"
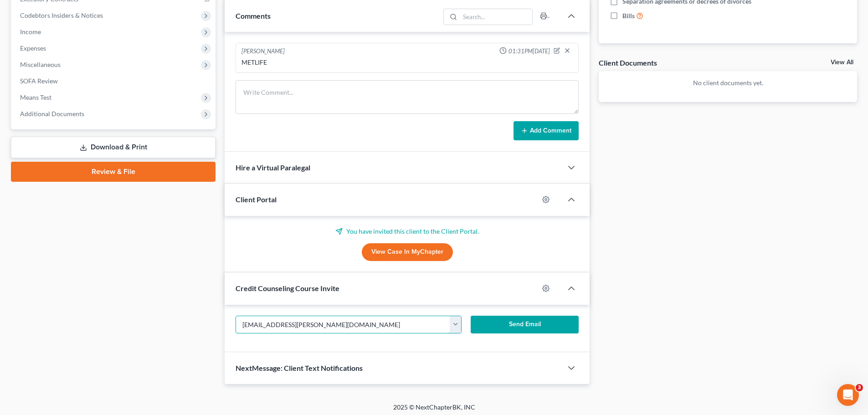
type input "[EMAIL_ADDRESS][PERSON_NAME][DOMAIN_NAME]"
click at [554, 330] on button "Send Email" at bounding box center [525, 325] width 108 height 18
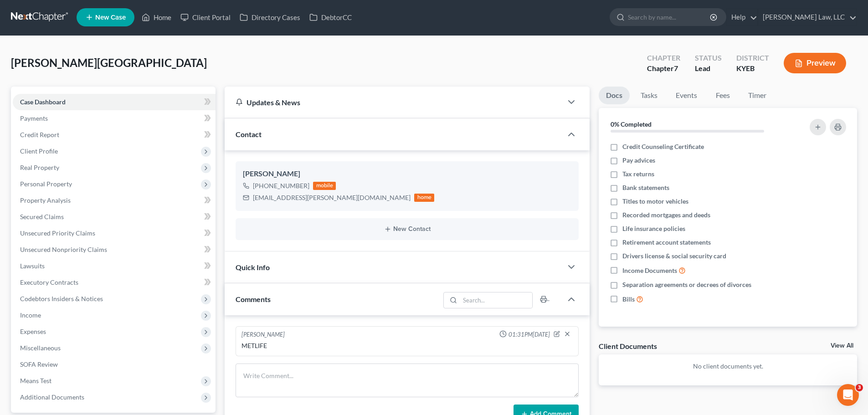
scroll to position [0, 0]
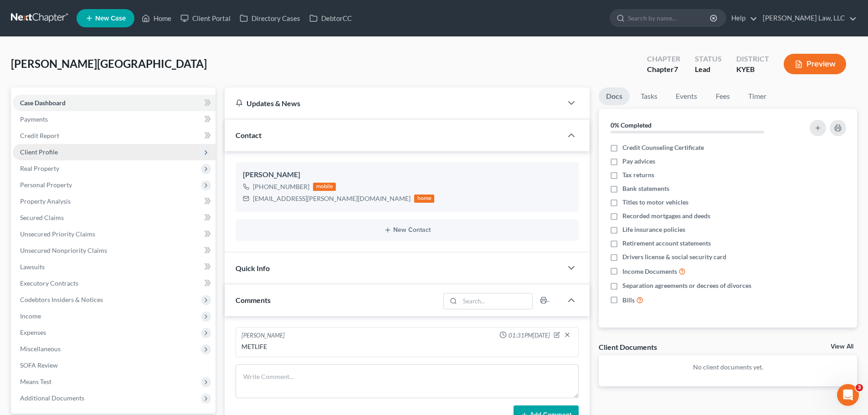
click at [42, 150] on span "Client Profile" at bounding box center [39, 152] width 38 height 8
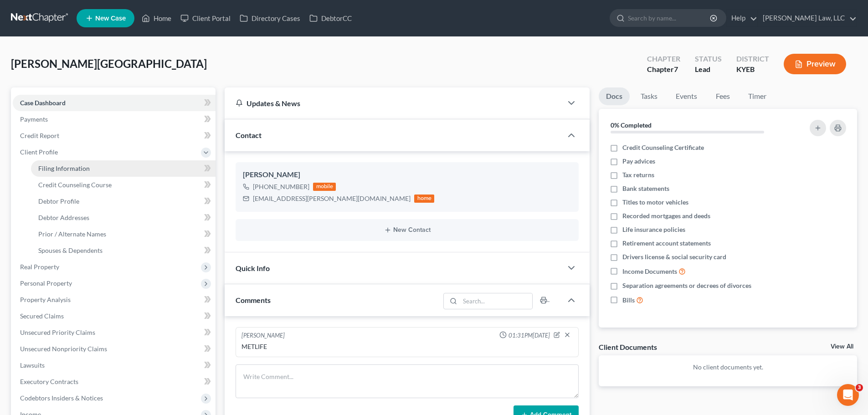
click at [43, 173] on link "Filing Information" at bounding box center [123, 168] width 184 height 16
select select "1"
select select "0"
select select "32"
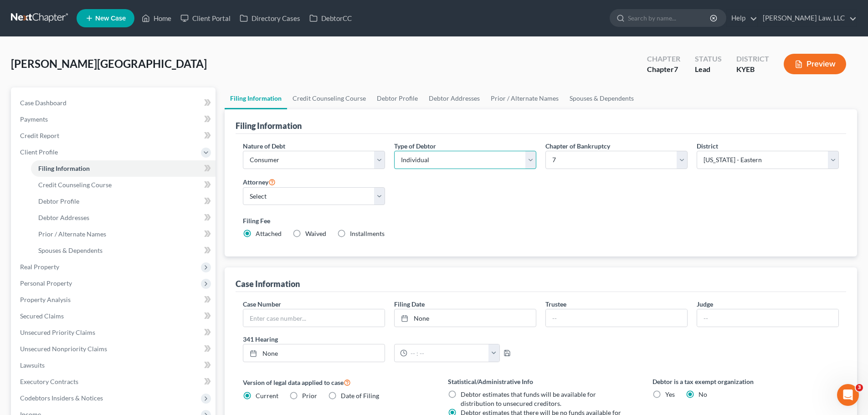
click at [408, 166] on select "Select Individual Joint" at bounding box center [465, 160] width 142 height 18
select select "1"
click at [394, 151] on select "Select Individual Joint" at bounding box center [465, 160] width 142 height 18
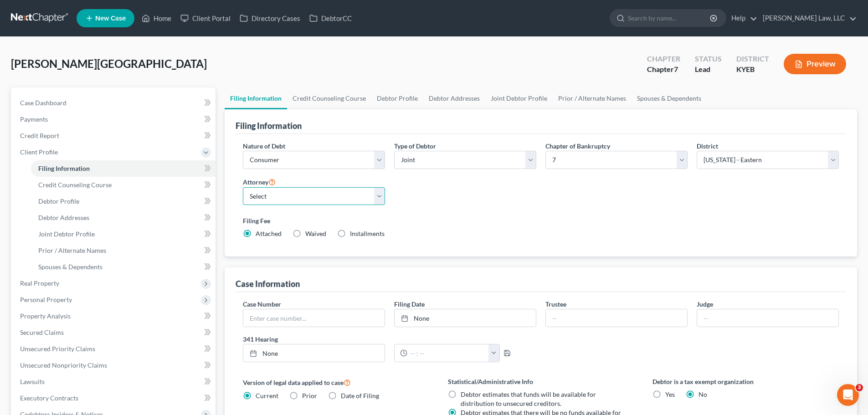
click at [311, 190] on select "Select [PERSON_NAME] - KYEB [PERSON_NAME] - OHSB [PERSON_NAME] - KYEB [PERSON_N…" at bounding box center [314, 196] width 142 height 18
select select "0"
click at [243, 187] on select "Select [PERSON_NAME] - KYEB [PERSON_NAME] - OHSB [PERSON_NAME] - KYEB [PERSON_N…" at bounding box center [314, 196] width 142 height 18
click at [40, 15] on link at bounding box center [40, 18] width 58 height 16
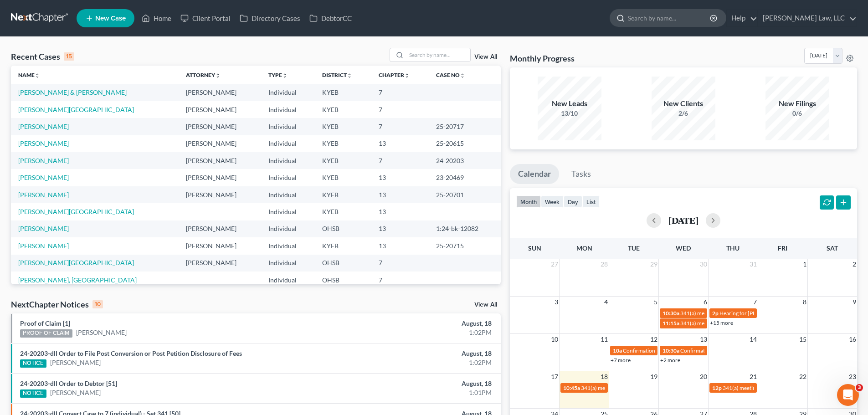
click at [650, 20] on input "search" at bounding box center [669, 18] width 83 height 17
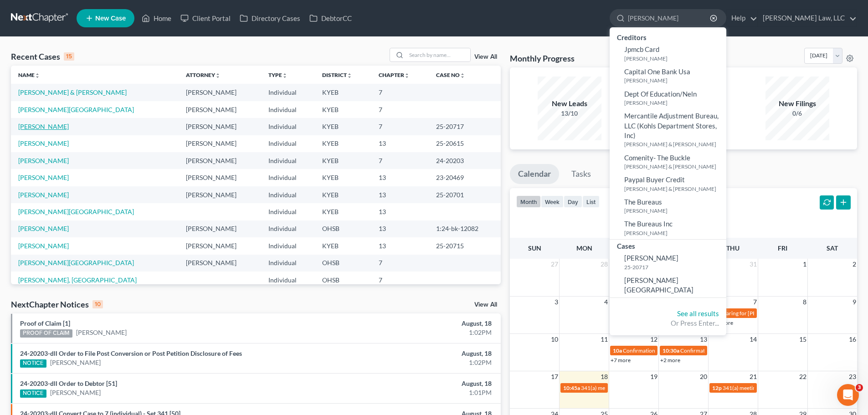
type input "[PERSON_NAME]"
click at [31, 124] on link "[PERSON_NAME]" at bounding box center [43, 127] width 51 height 8
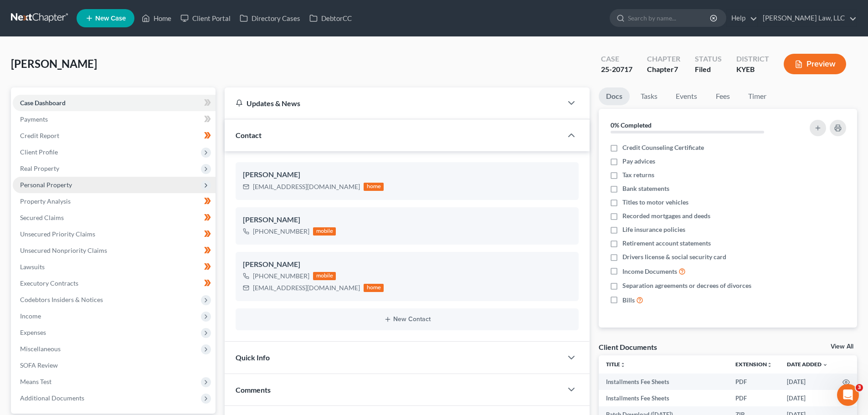
click at [59, 185] on span "Personal Property" at bounding box center [46, 185] width 52 height 8
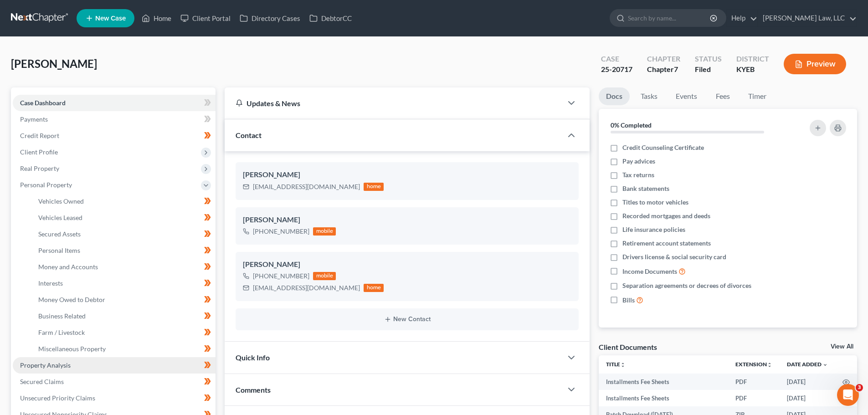
click at [38, 360] on link "Property Analysis" at bounding box center [114, 365] width 203 height 16
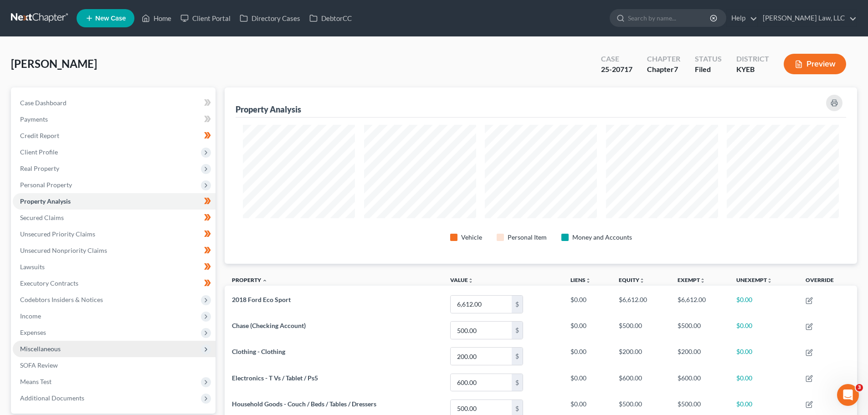
scroll to position [176, 632]
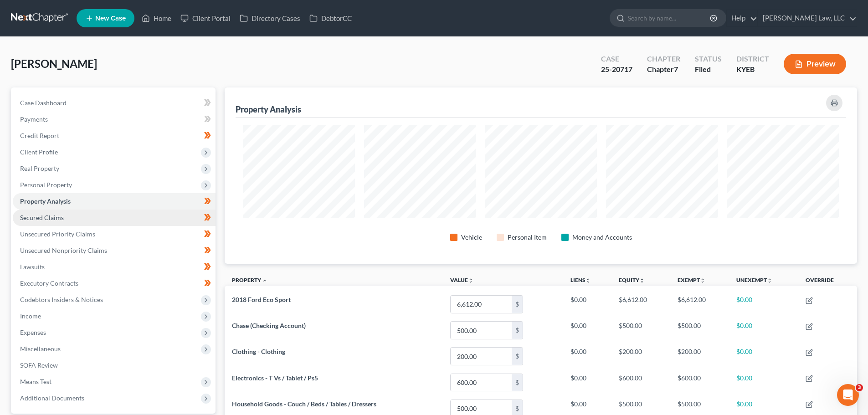
click at [50, 216] on span "Secured Claims" at bounding box center [42, 218] width 44 height 8
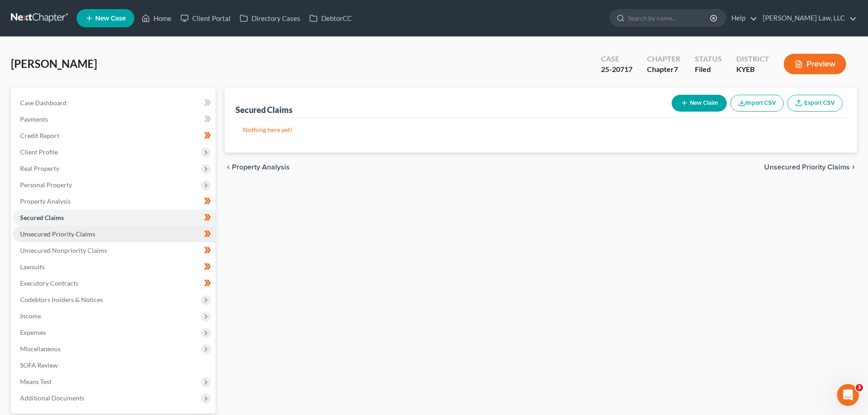
click at [53, 234] on span "Unsecured Priority Claims" at bounding box center [57, 234] width 75 height 8
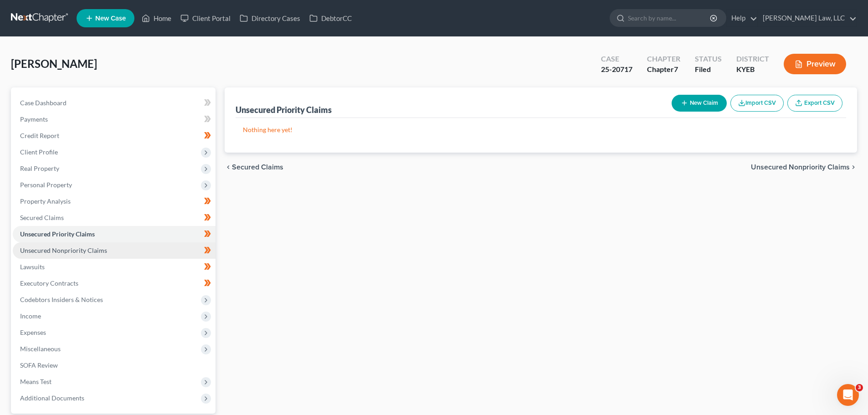
click at [54, 246] on span "Unsecured Nonpriority Claims" at bounding box center [63, 250] width 87 height 8
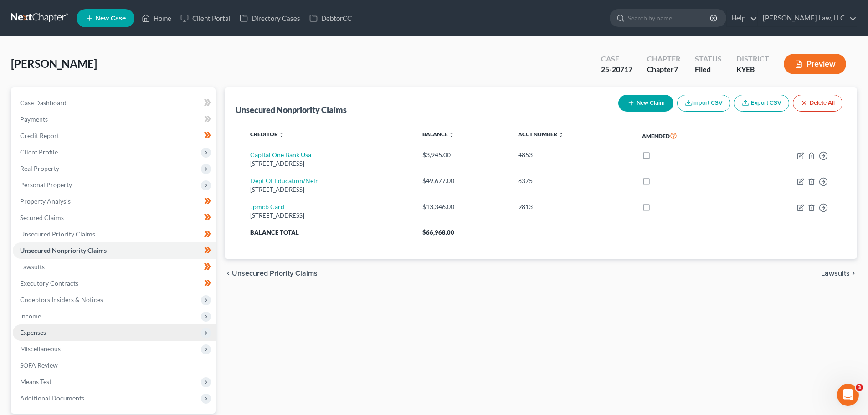
click at [56, 327] on span "Expenses" at bounding box center [114, 332] width 203 height 16
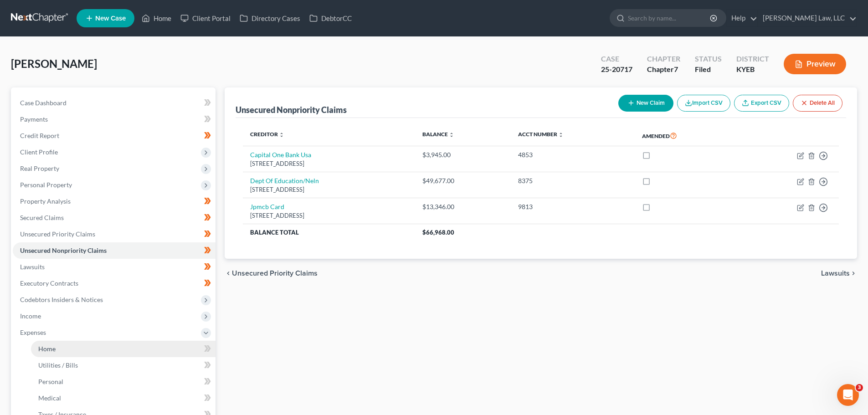
click at [61, 344] on link "Home" at bounding box center [123, 349] width 184 height 16
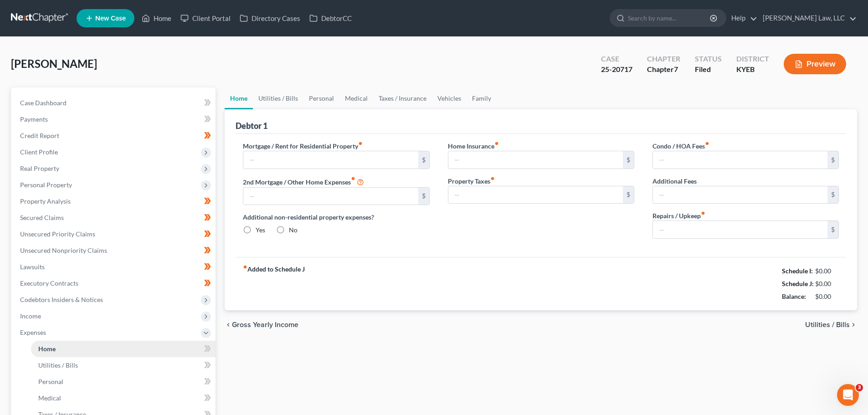
type input "1,462.00"
type input "0.00"
radio input "true"
type input "0.00"
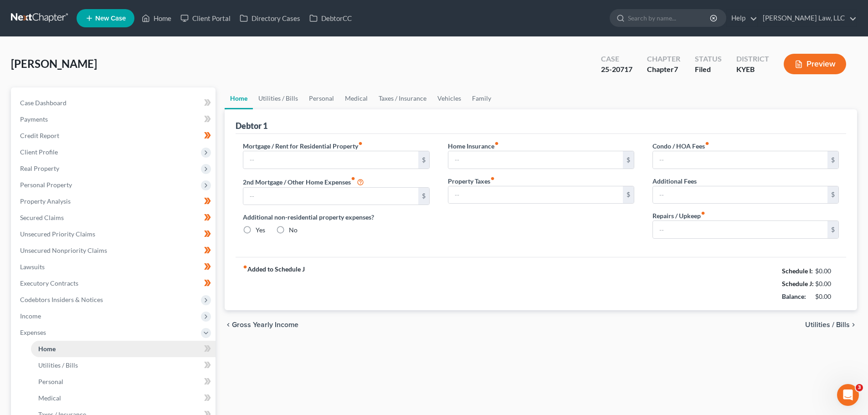
type input "0.00"
type input "50.00"
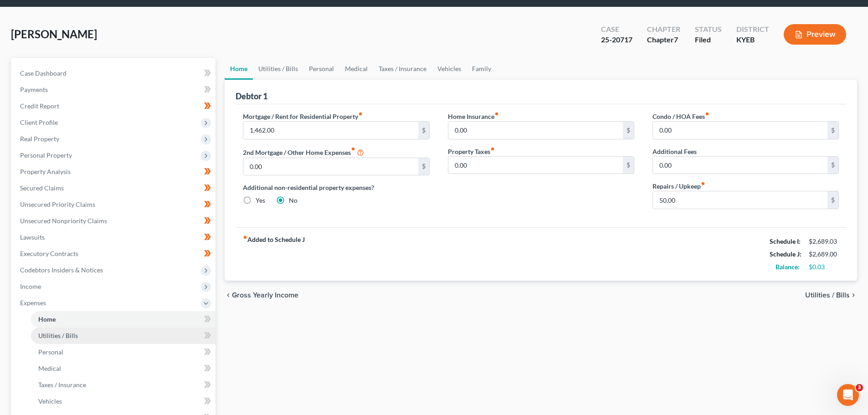
scroll to position [46, 0]
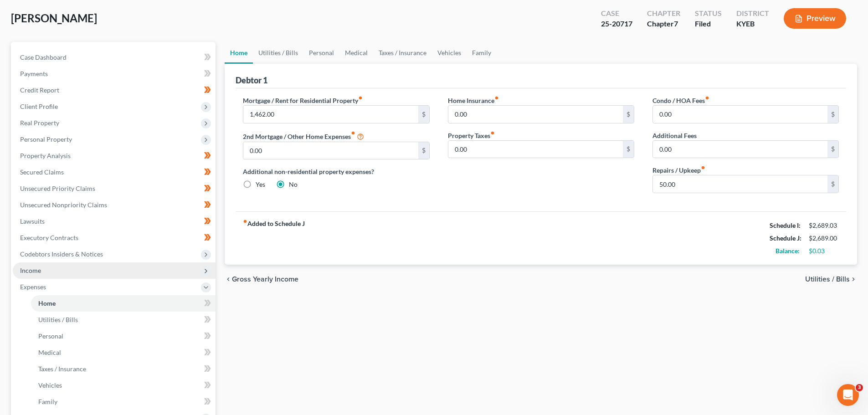
click at [38, 273] on span "Income" at bounding box center [30, 270] width 21 height 8
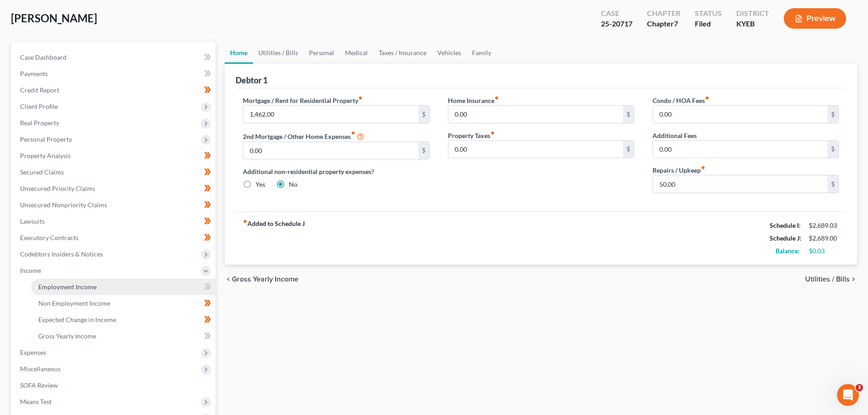
click at [39, 284] on span "Employment Income" at bounding box center [67, 287] width 58 height 8
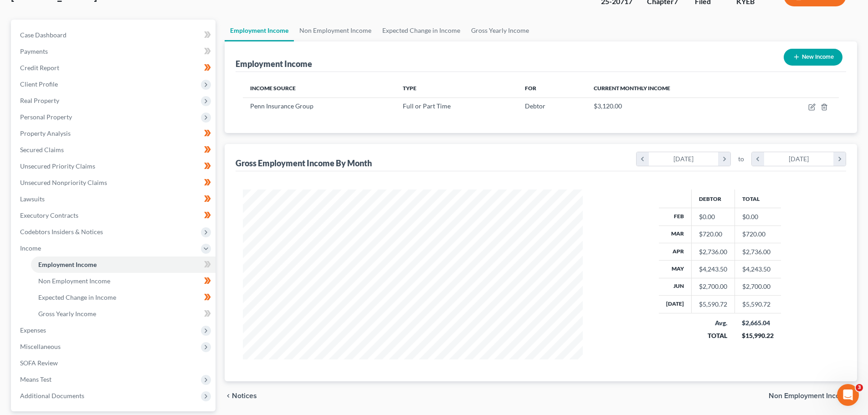
scroll to position [91, 0]
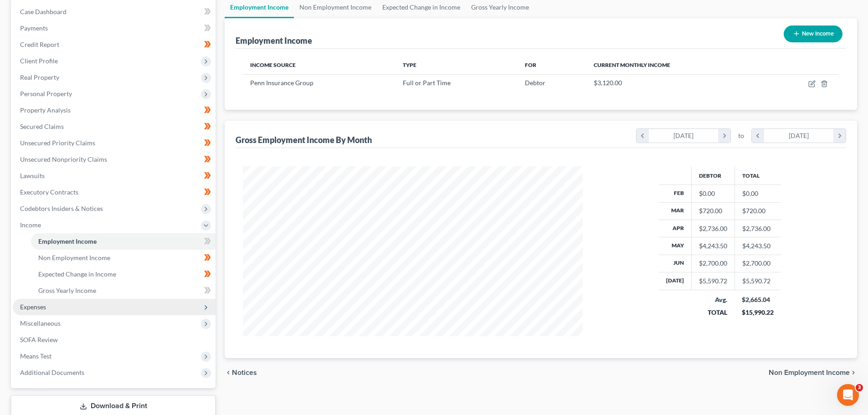
click at [59, 303] on span "Expenses" at bounding box center [114, 307] width 203 height 16
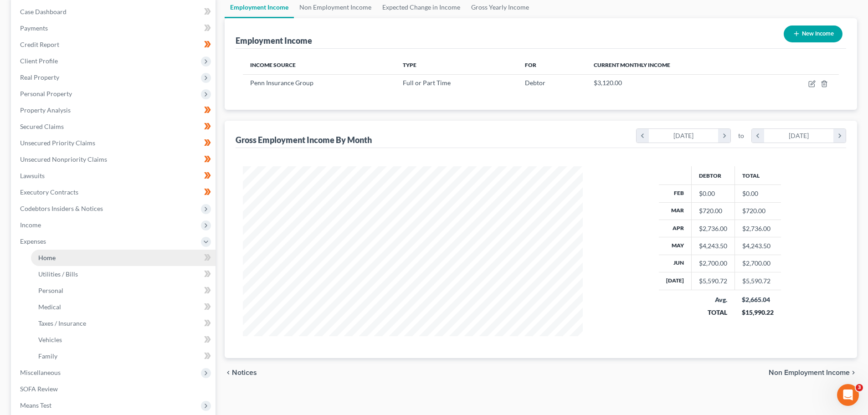
click at [56, 261] on link "Home" at bounding box center [123, 258] width 184 height 16
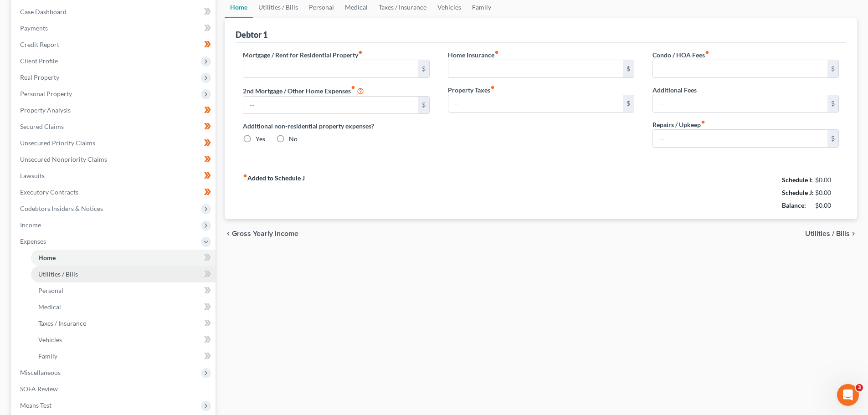
scroll to position [13, 0]
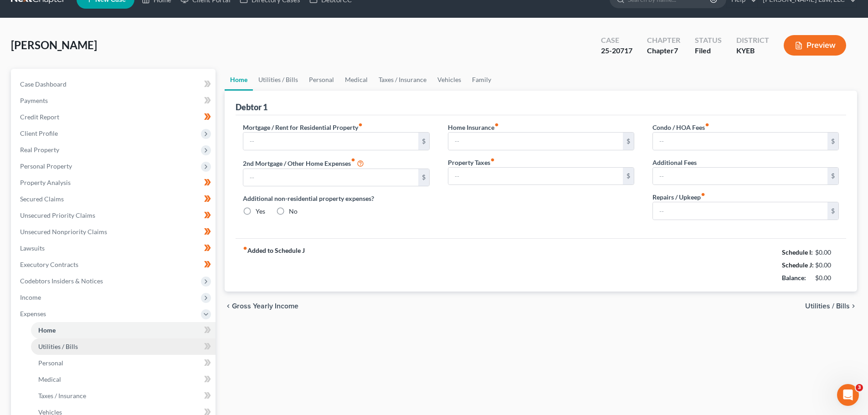
type input "1,462.00"
type input "0.00"
radio input "true"
type input "0.00"
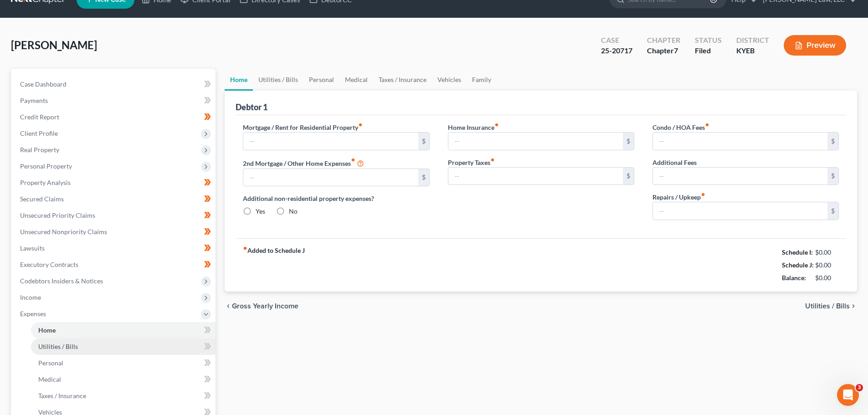
type input "0.00"
type input "50.00"
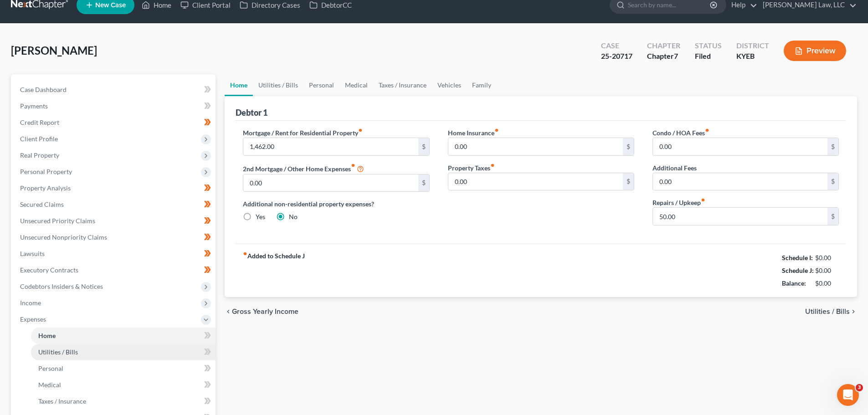
scroll to position [0, 0]
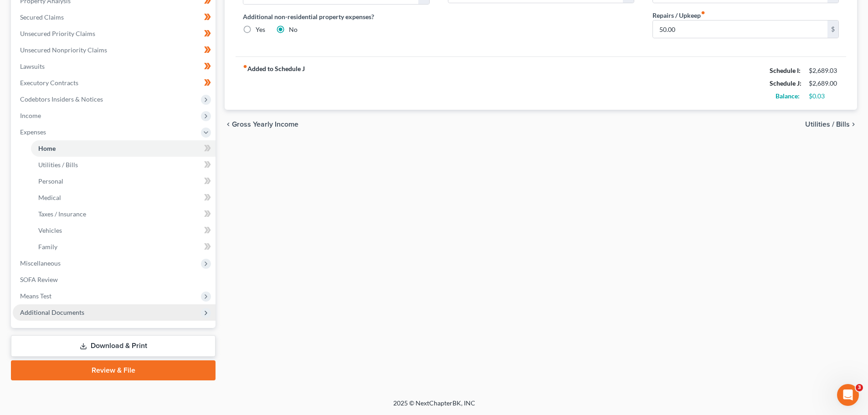
click at [54, 312] on span "Additional Documents" at bounding box center [52, 312] width 64 height 8
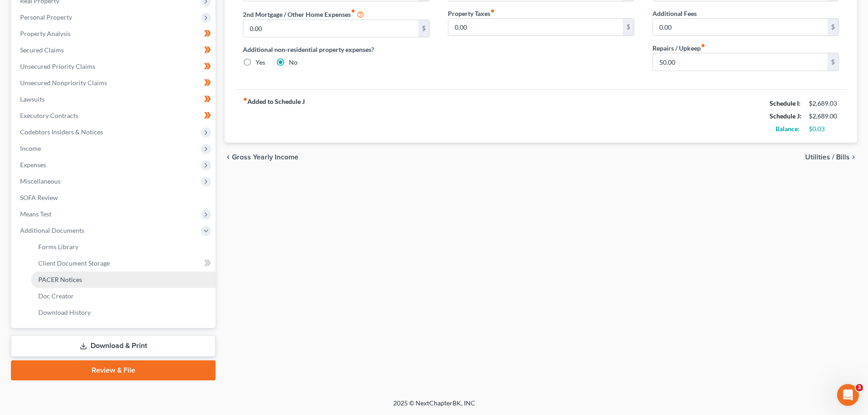
click at [53, 280] on span "PACER Notices" at bounding box center [60, 280] width 44 height 8
